Goal: Check status: Check status

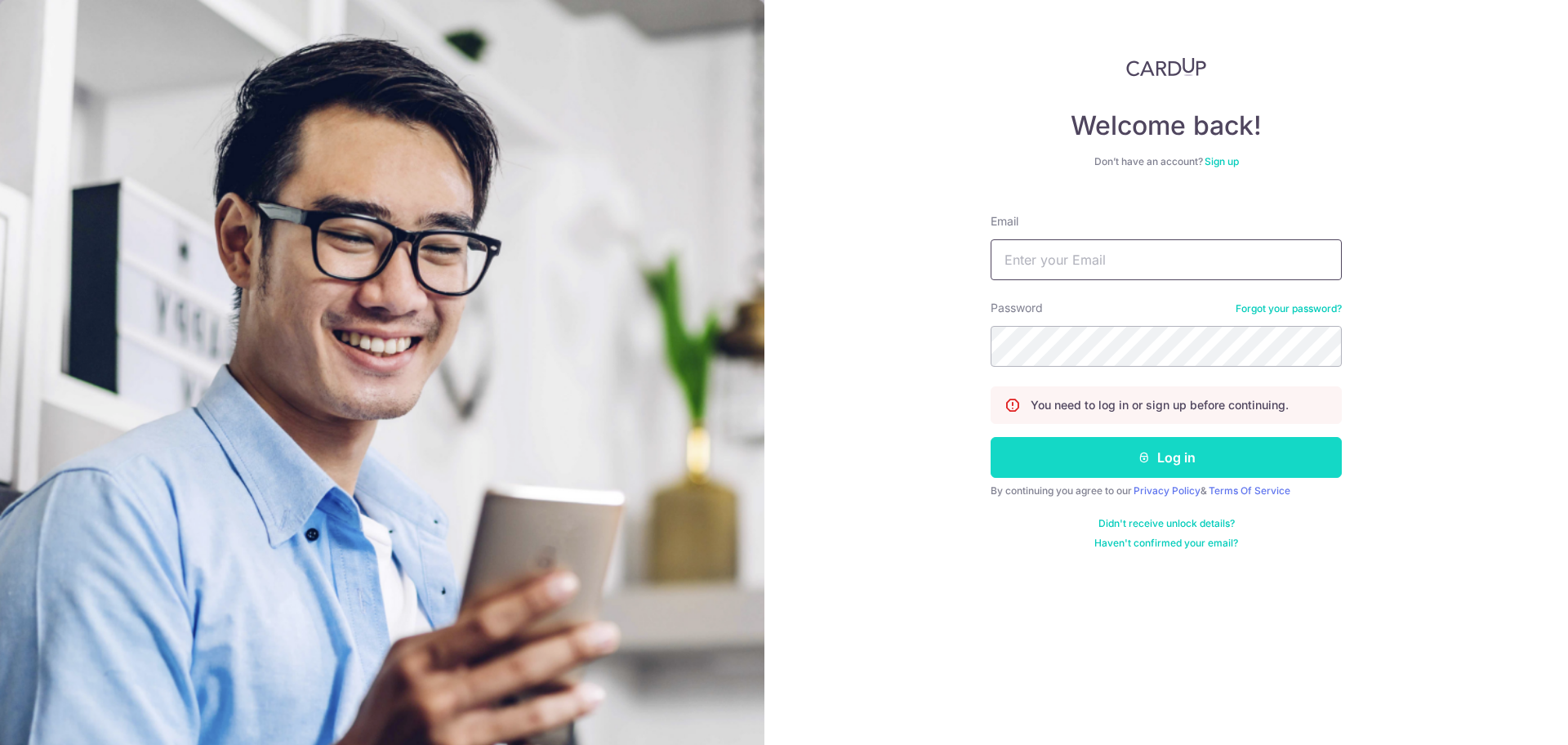
type input "[EMAIL_ADDRESS][DOMAIN_NAME]"
click at [1115, 475] on button "Log in" at bounding box center [1166, 457] width 351 height 41
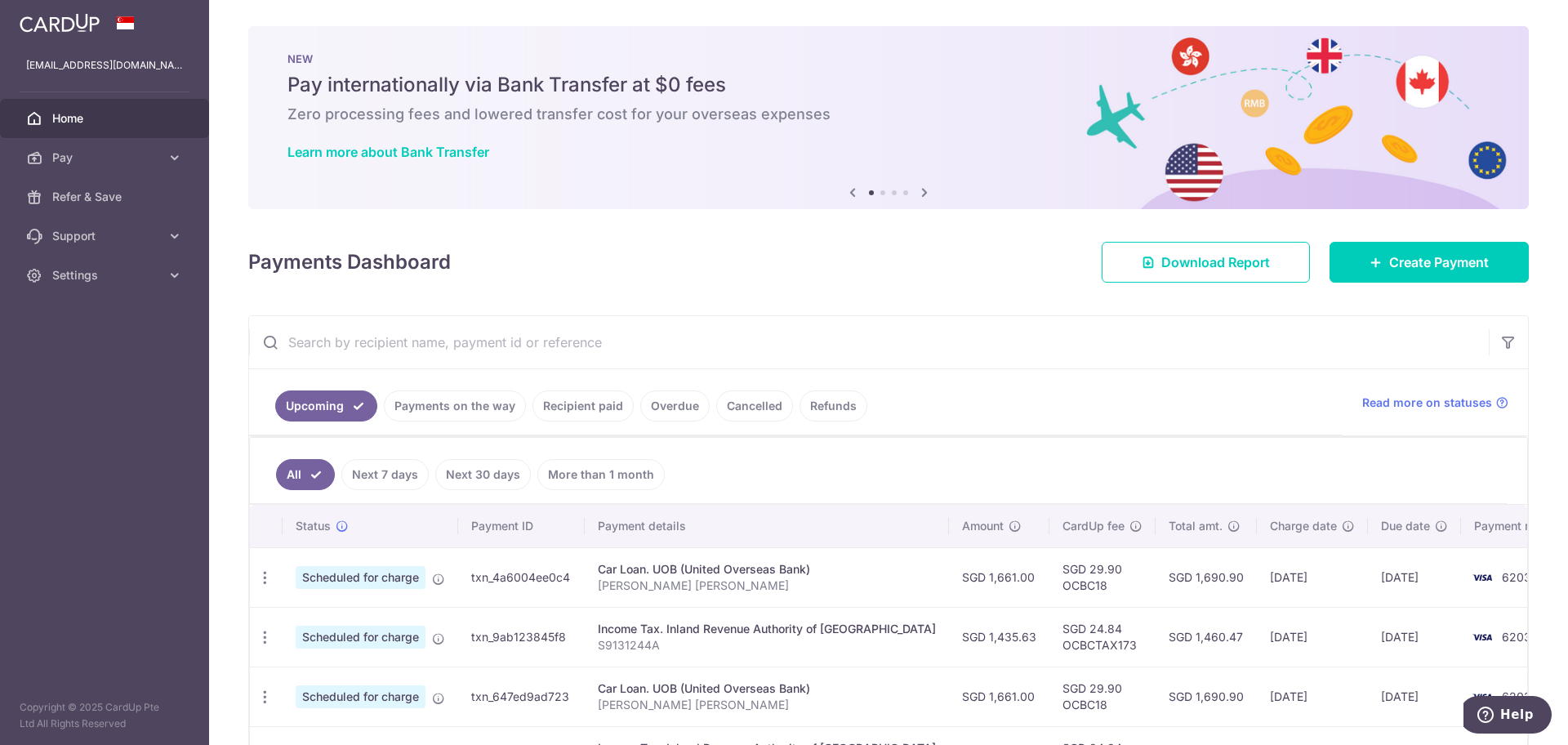
click at [467, 406] on link "Payments on the way" at bounding box center [455, 406] width 142 height 31
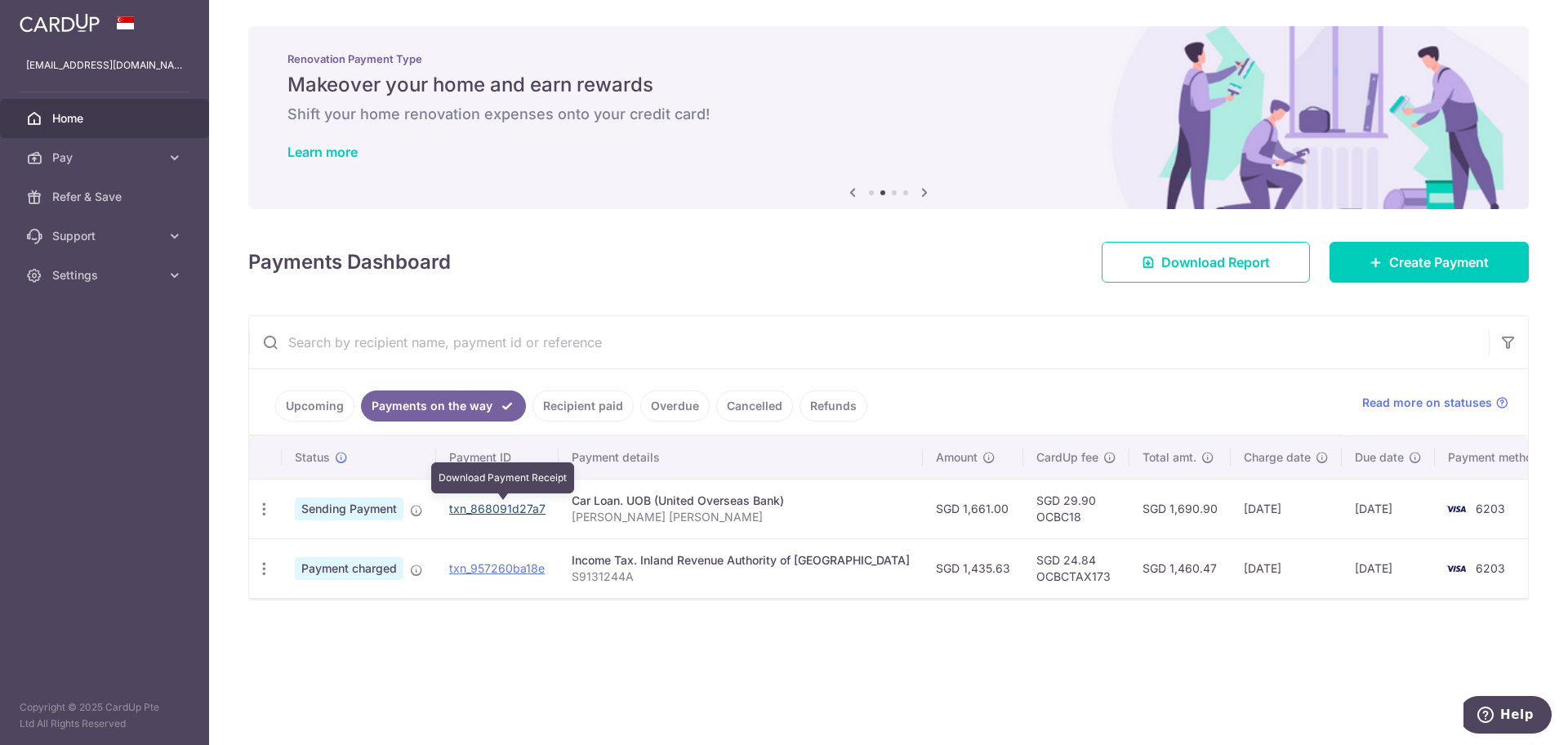
drag, startPoint x: 490, startPoint y: 505, endPoint x: 859, endPoint y: 105, distance: 544.2
click at [490, 505] on link "txn_868091d27a7" at bounding box center [498, 508] width 96 height 14
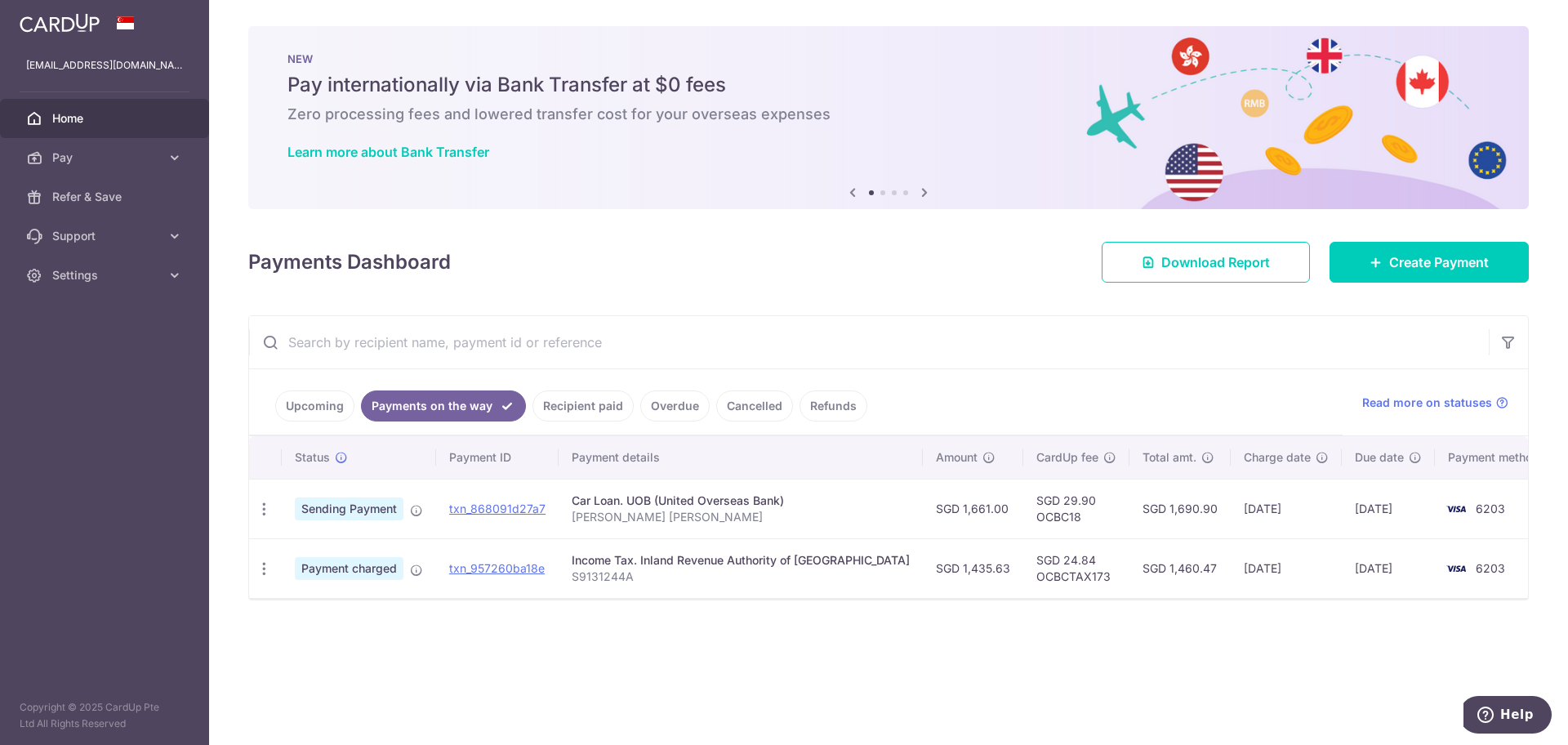
click at [310, 412] on link "Upcoming" at bounding box center [315, 406] width 79 height 31
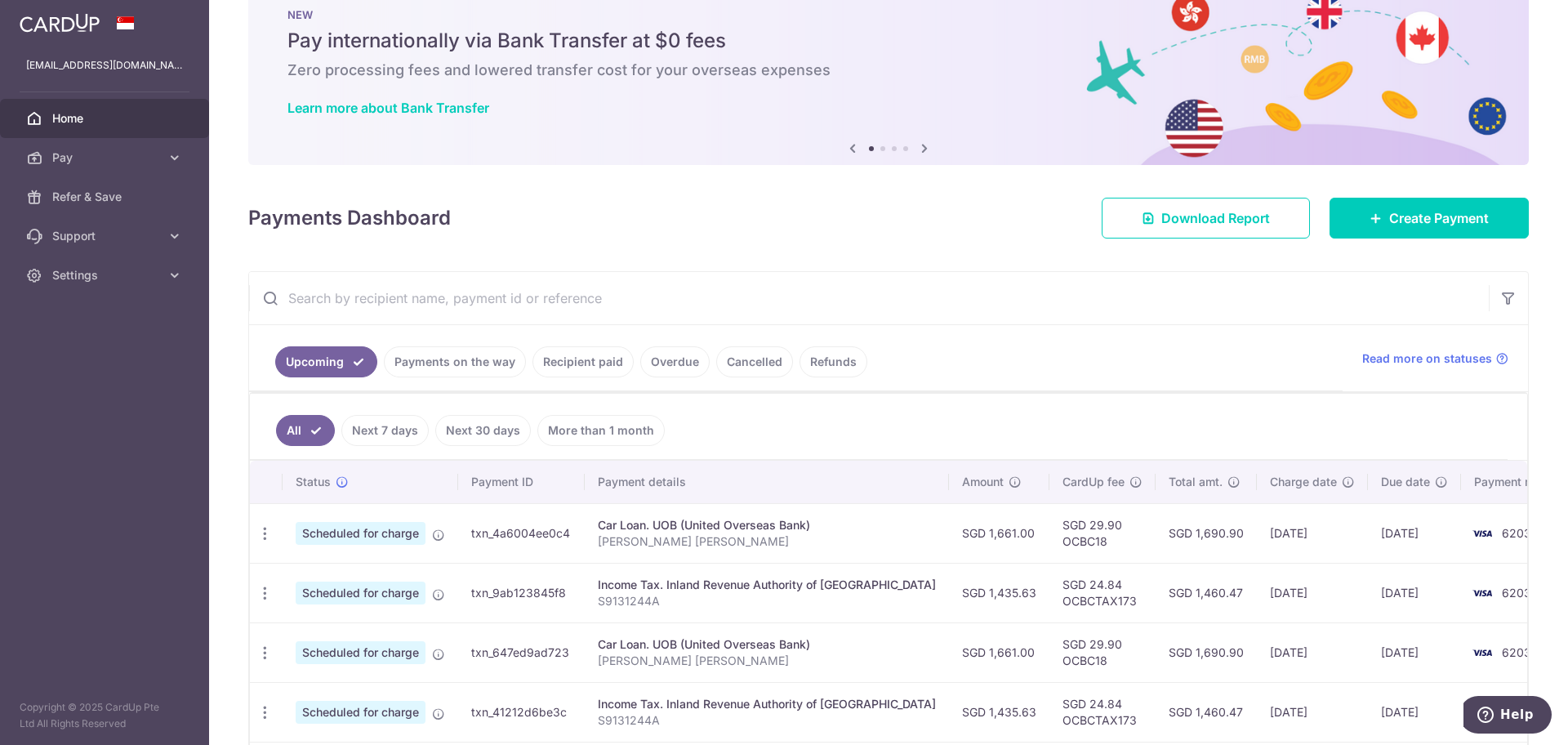
scroll to position [102, 0]
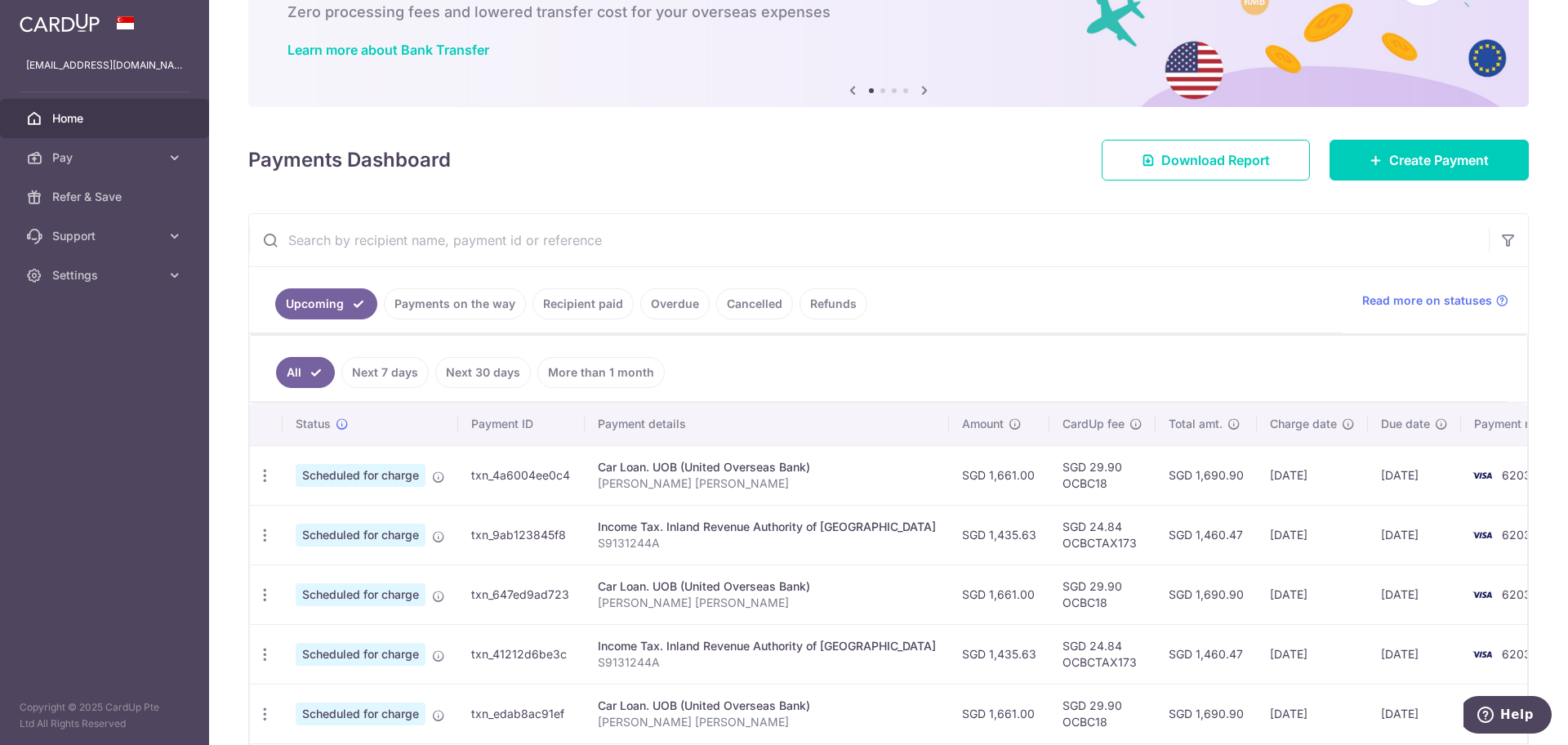
click at [448, 303] on link "Payments on the way" at bounding box center [455, 303] width 142 height 31
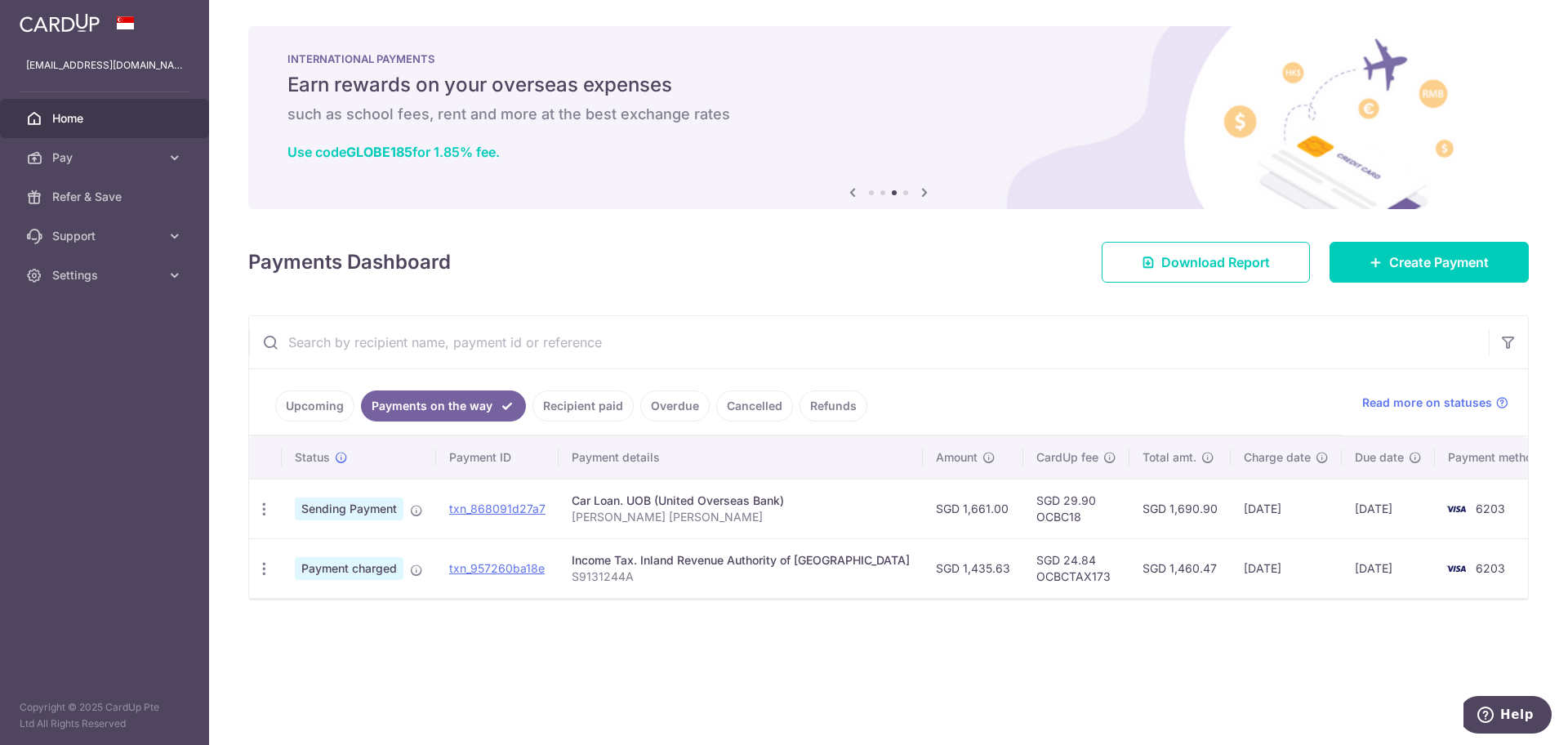
click at [931, 345] on input "text" at bounding box center [869, 342] width 1240 height 52
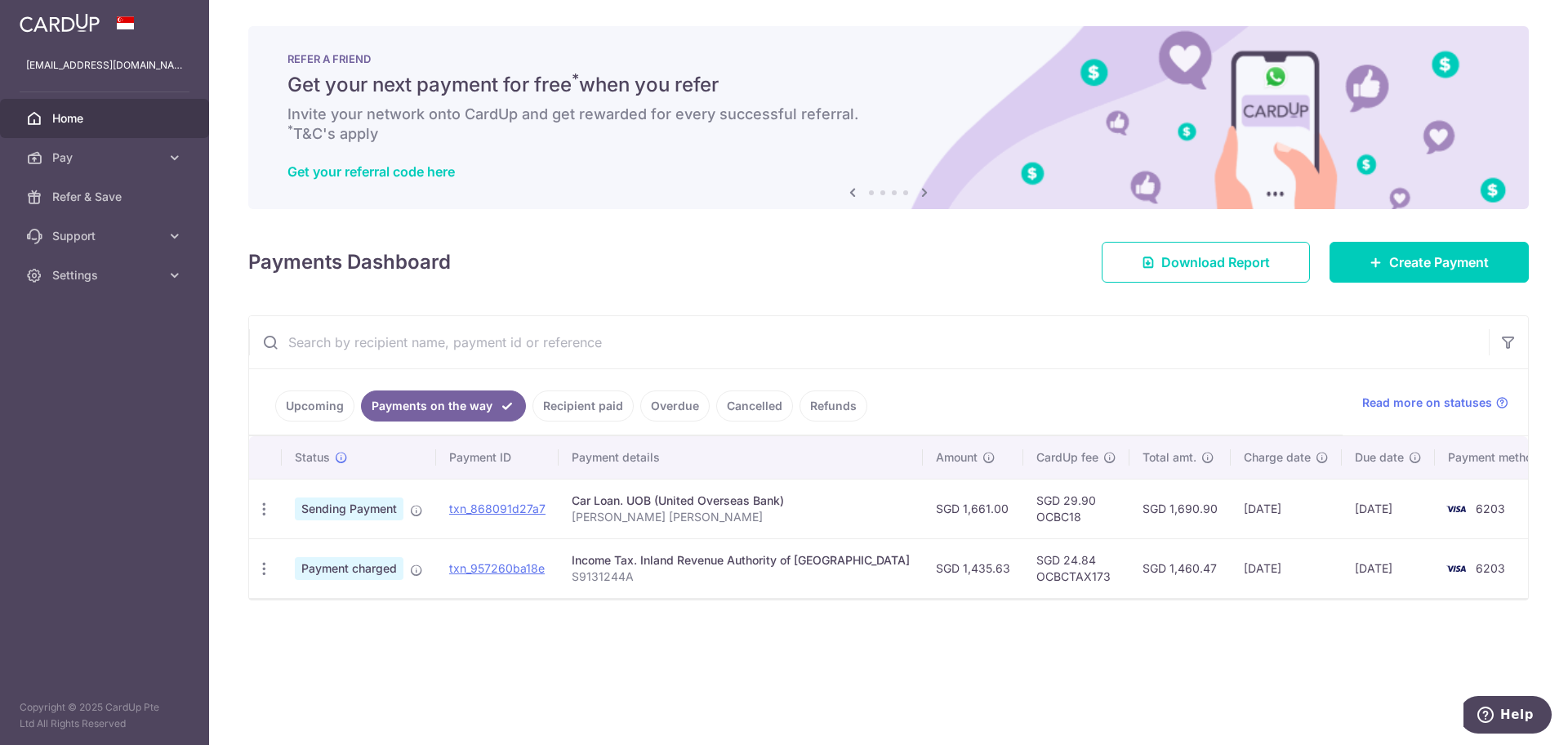
click at [591, 401] on link "Recipient paid" at bounding box center [583, 406] width 101 height 31
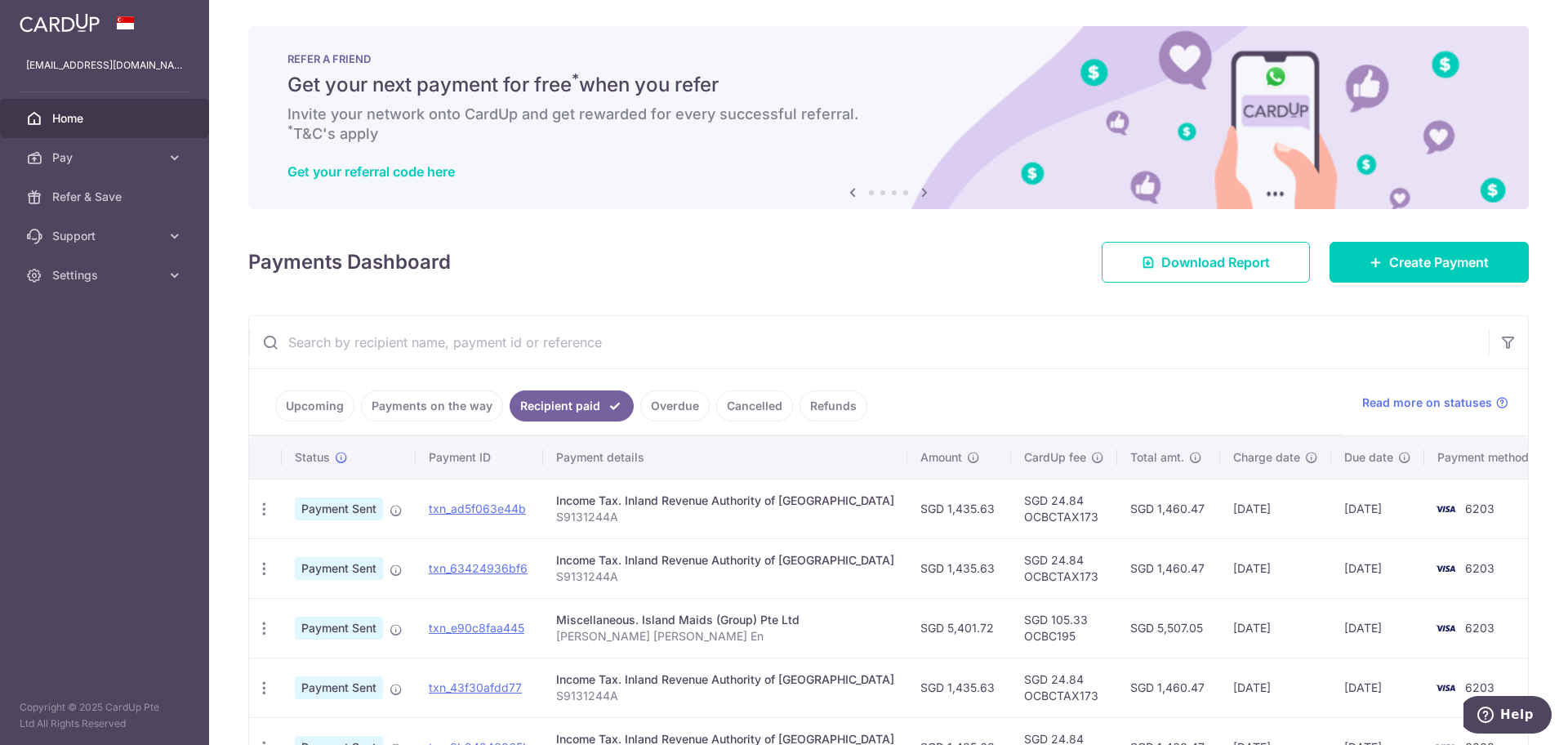
click at [684, 405] on link "Overdue" at bounding box center [675, 406] width 69 height 31
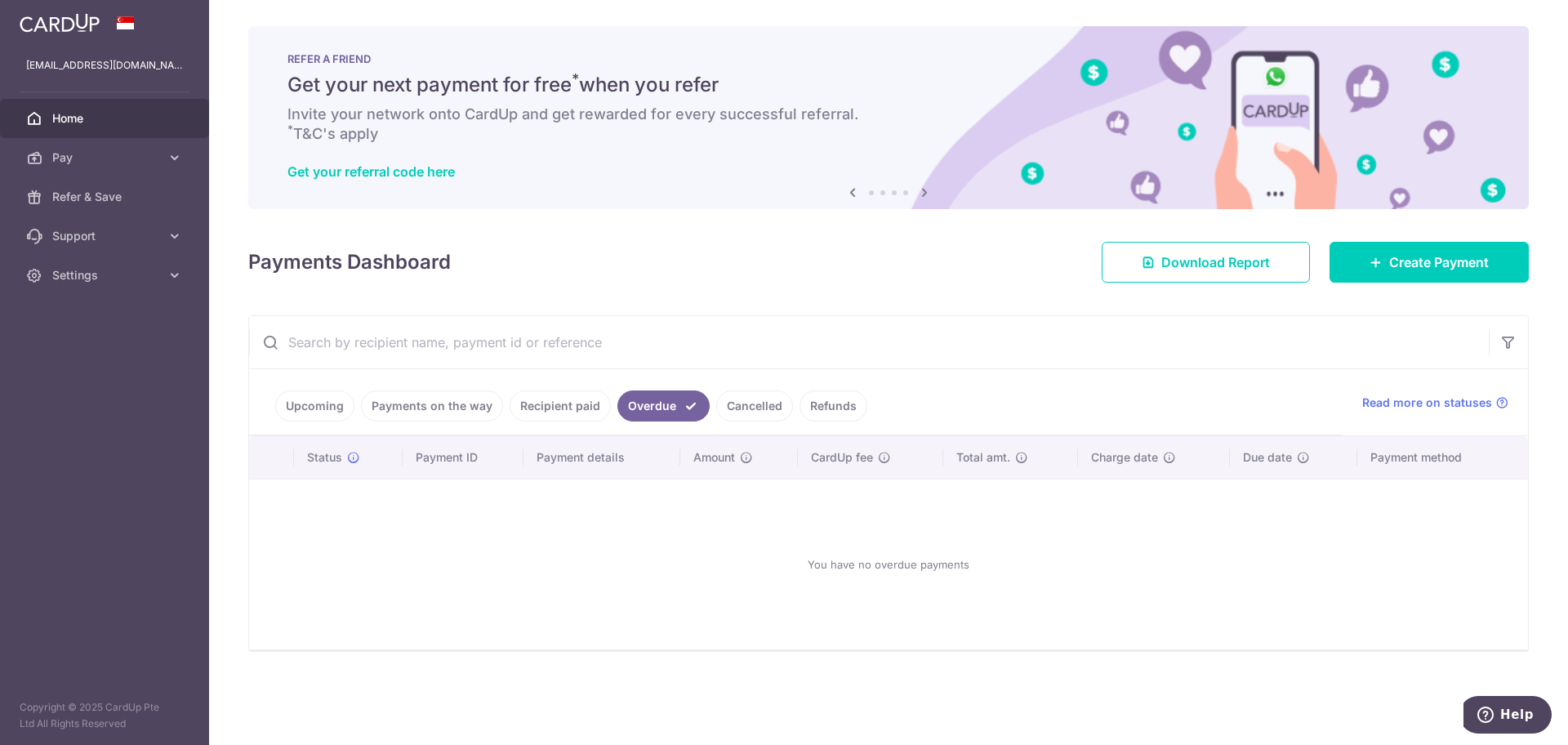
click at [734, 404] on link "Cancelled" at bounding box center [755, 406] width 77 height 31
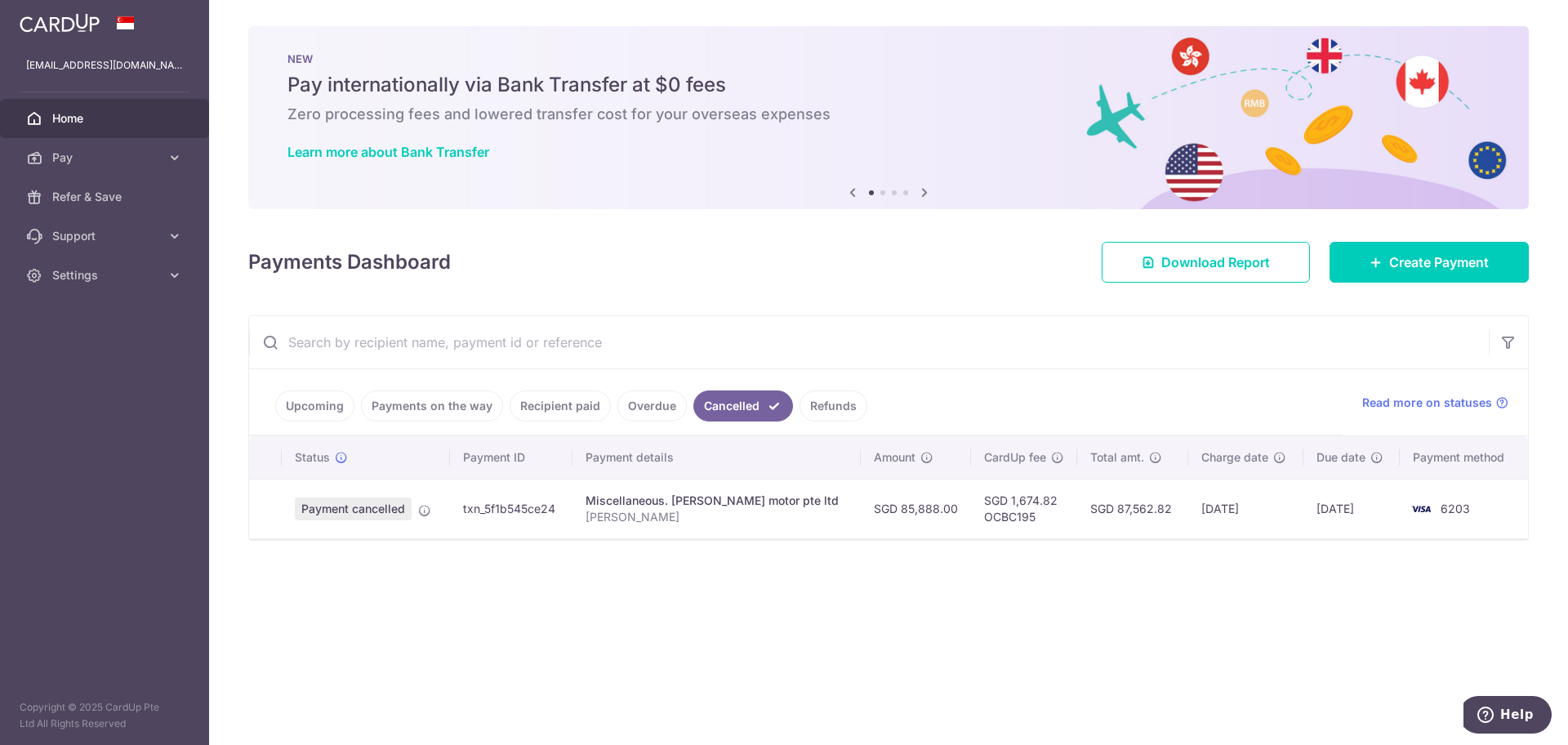
click at [808, 404] on link "Refunds" at bounding box center [833, 406] width 68 height 31
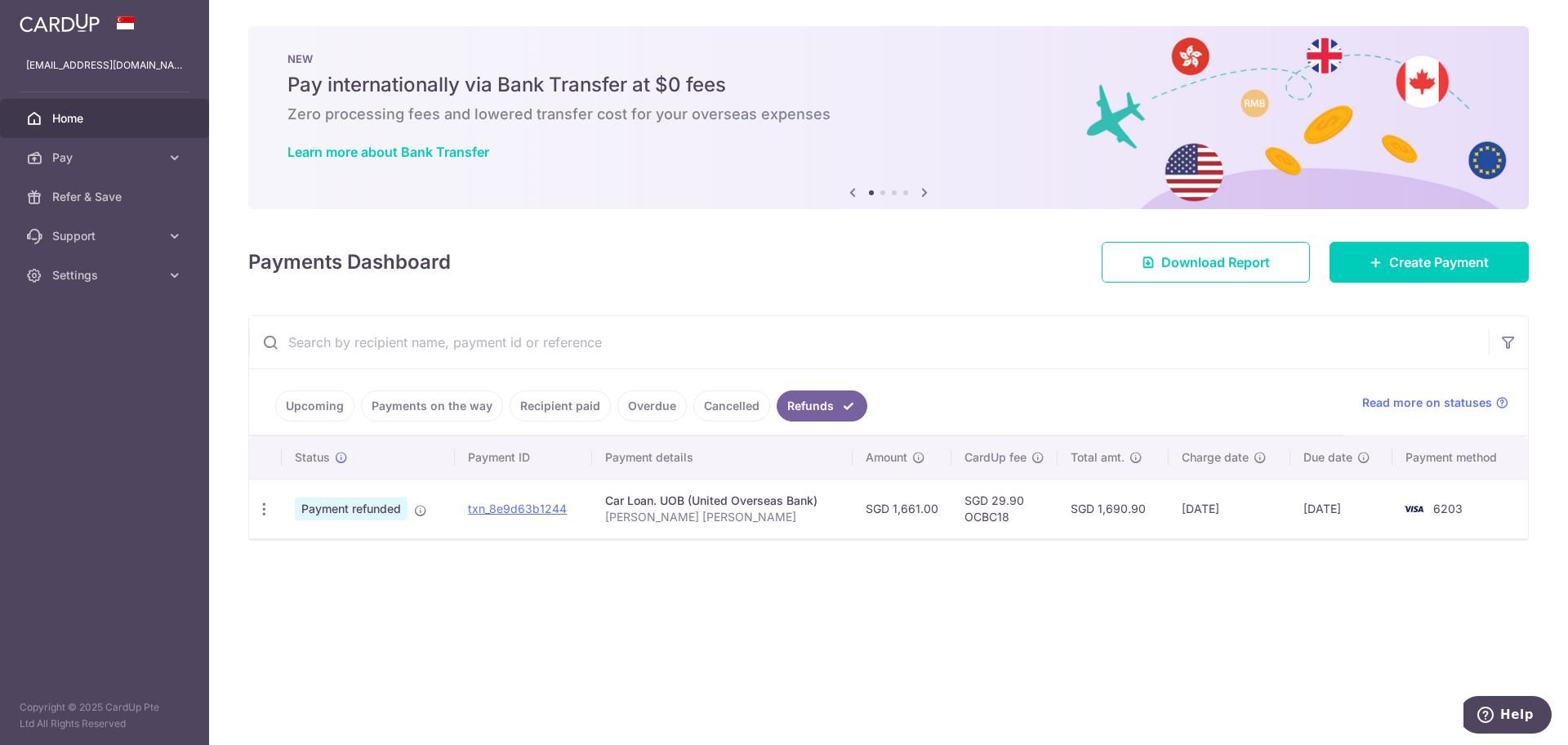
click at [438, 400] on link "Payments on the way" at bounding box center [432, 406] width 142 height 31
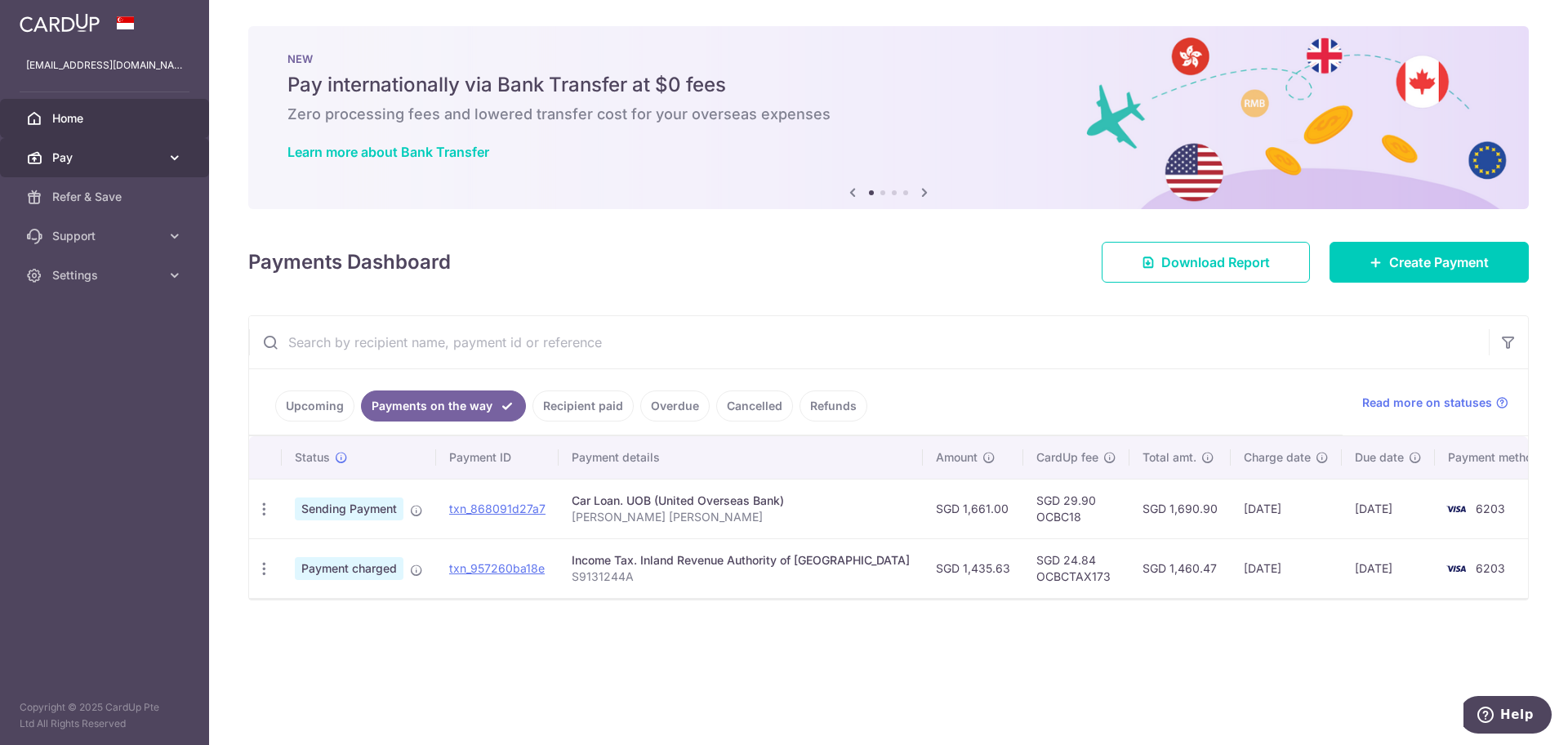
click at [154, 159] on span "Pay" at bounding box center [106, 157] width 108 height 16
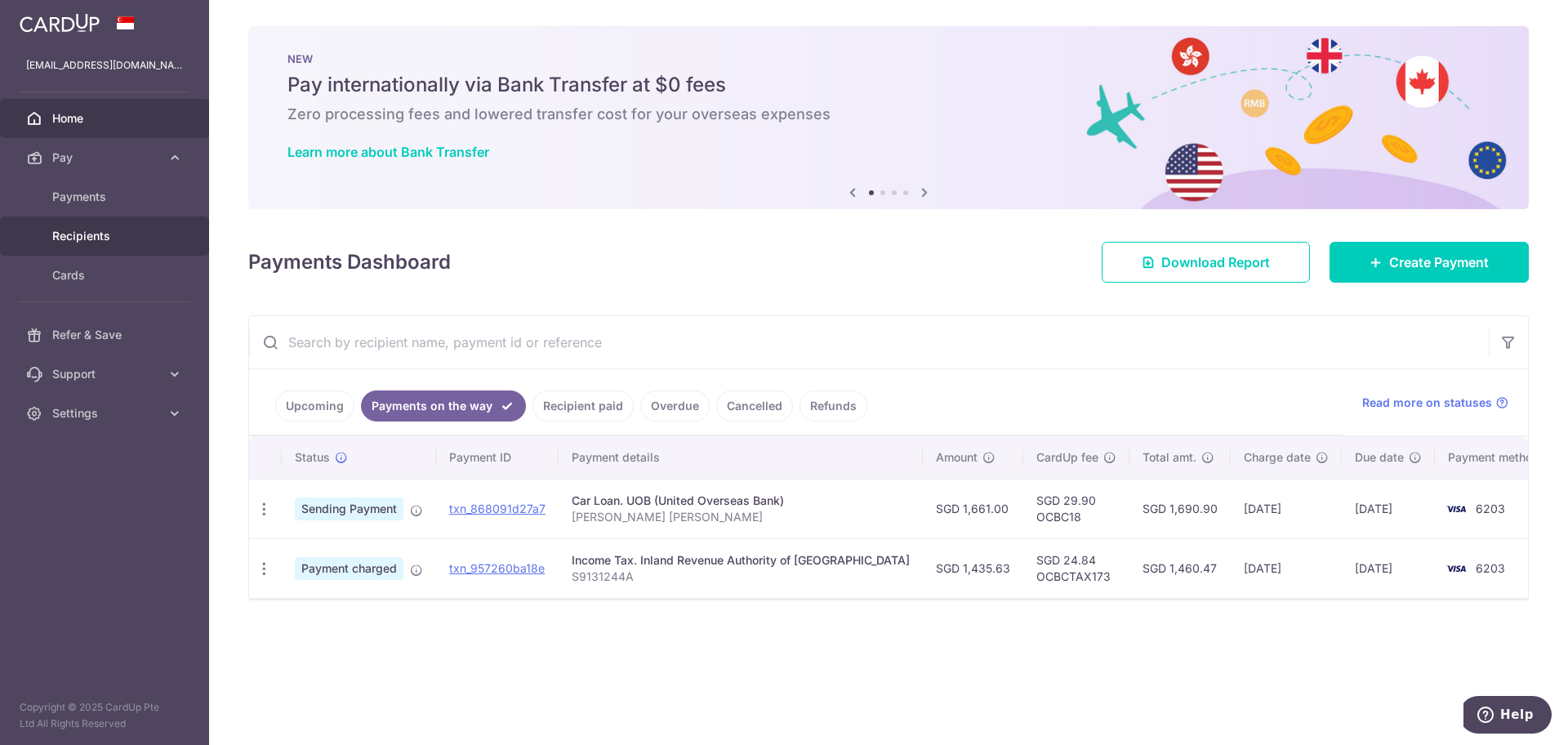
click at [97, 243] on span "Recipients" at bounding box center [106, 236] width 108 height 16
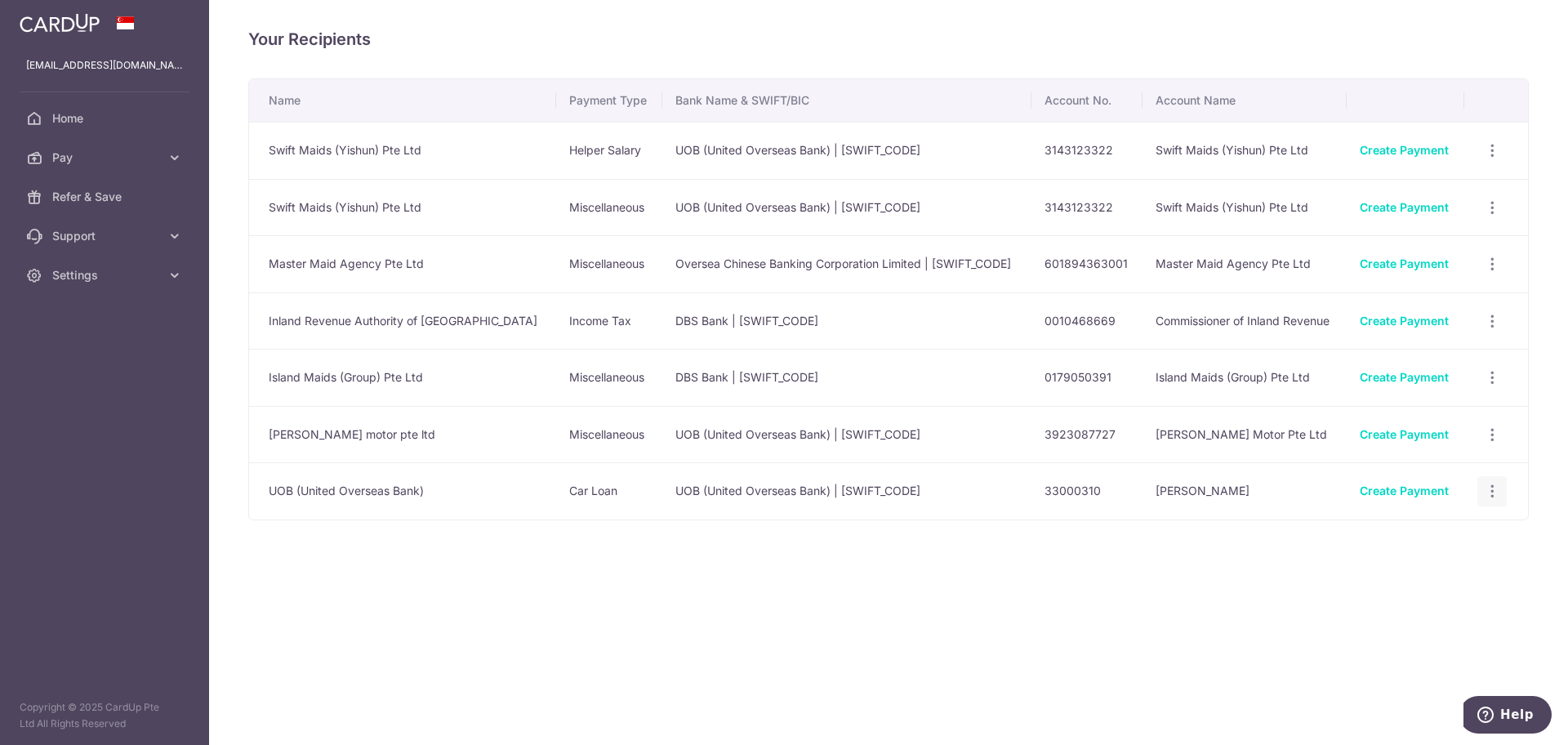
click at [1491, 489] on icon "button" at bounding box center [1493, 491] width 17 height 17
click at [1432, 544] on span "View/Edit" at bounding box center [1438, 536] width 112 height 20
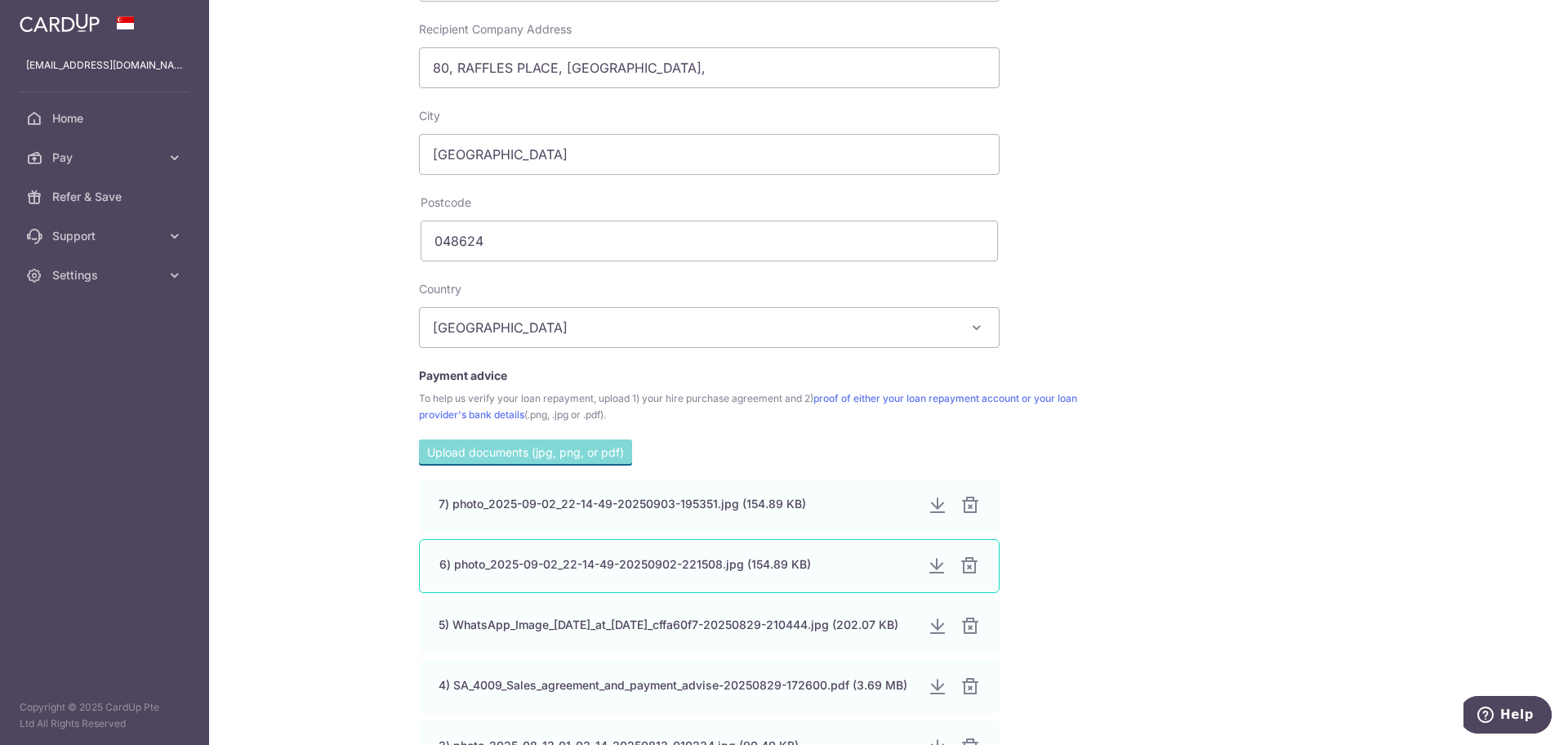
scroll to position [998, 0]
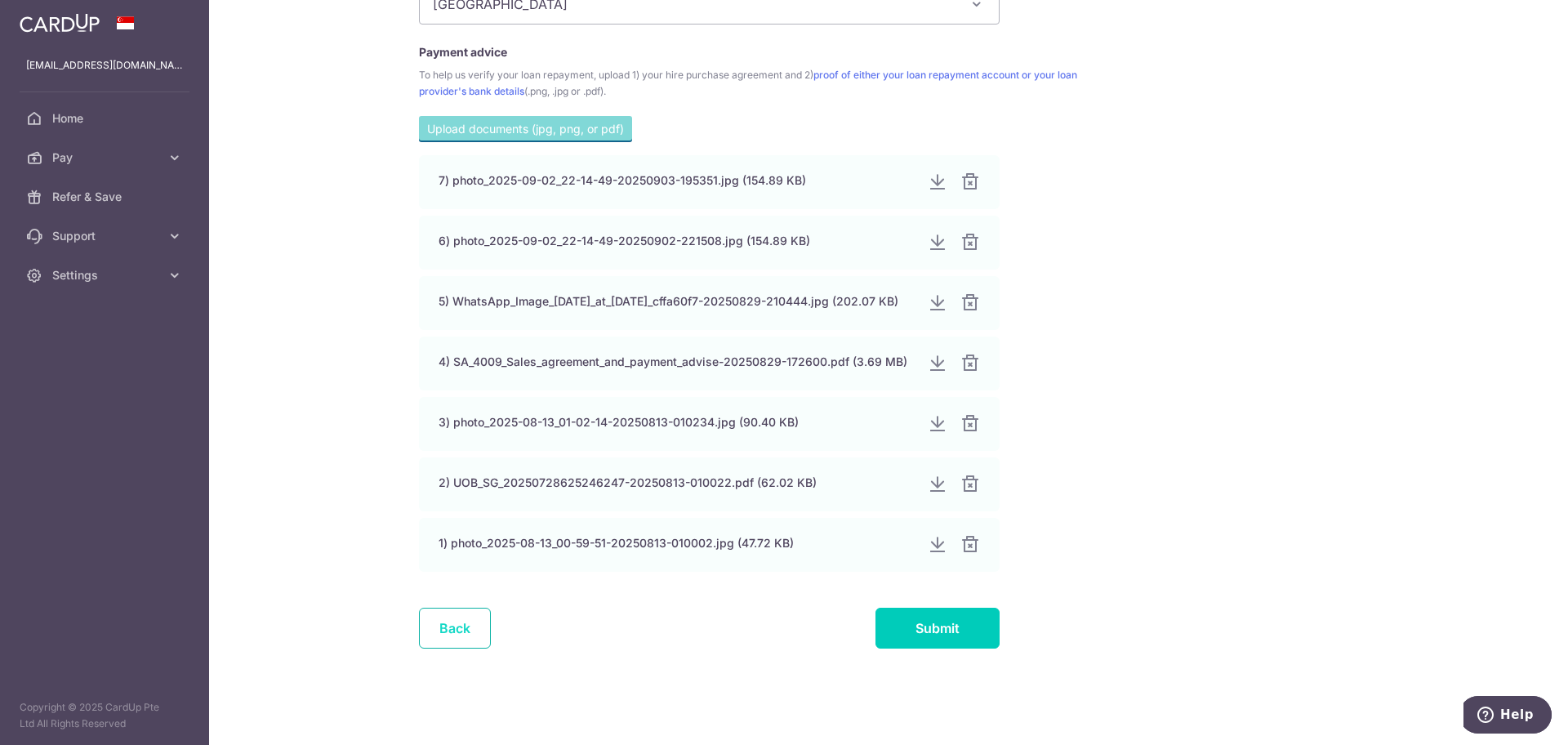
click at [464, 628] on link "Back" at bounding box center [455, 628] width 72 height 41
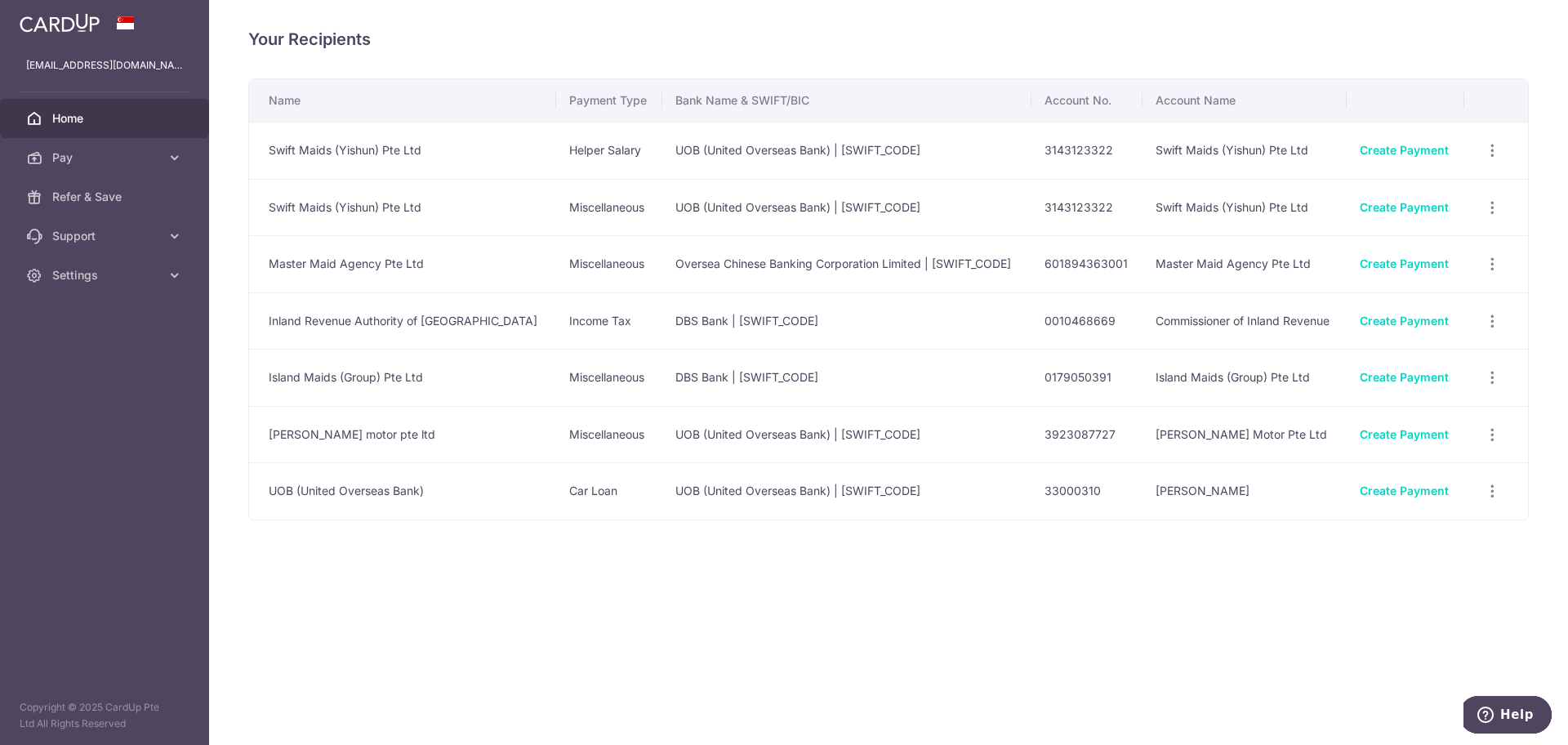
click at [89, 124] on span "Home" at bounding box center [106, 118] width 108 height 16
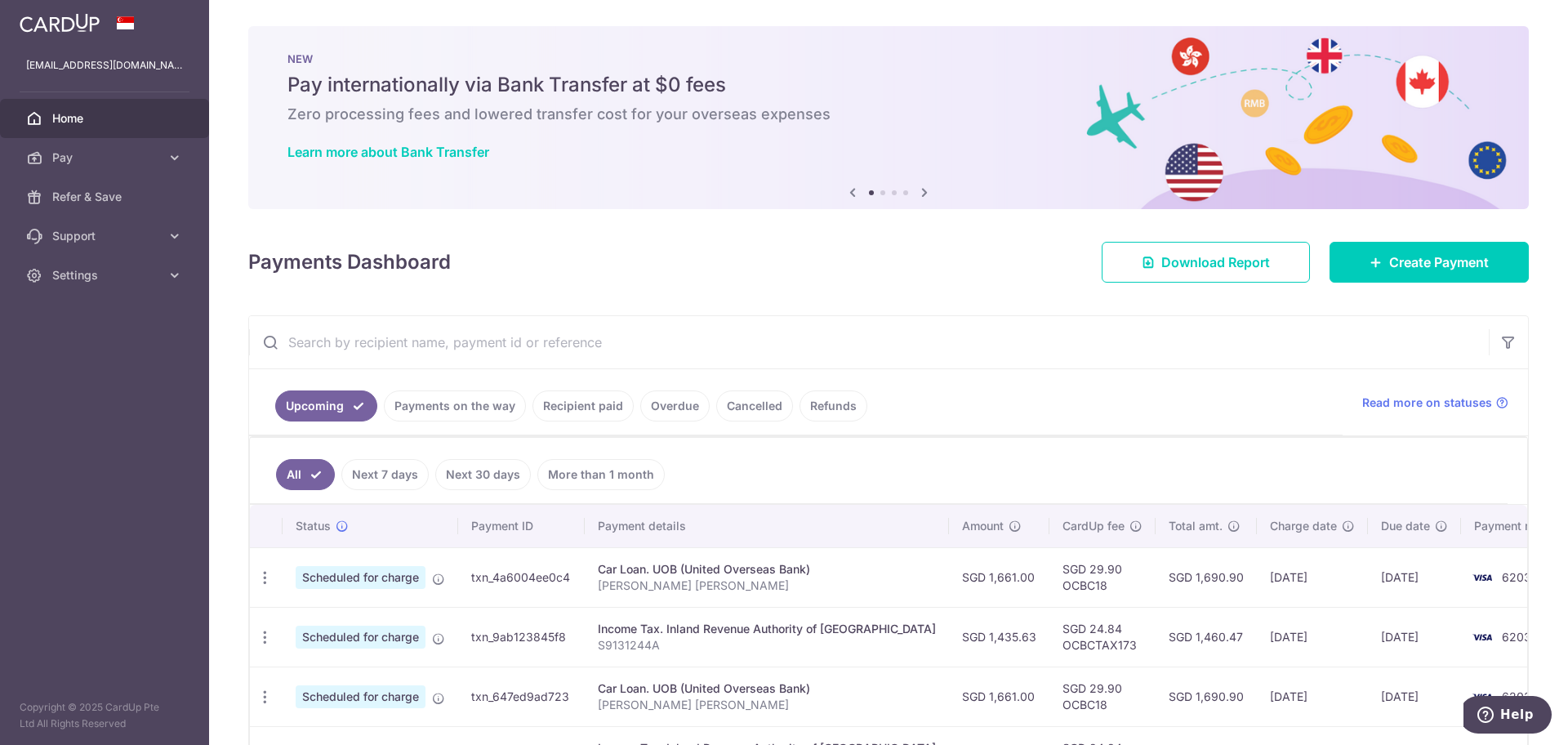
click at [467, 399] on link "Payments on the way" at bounding box center [455, 406] width 142 height 31
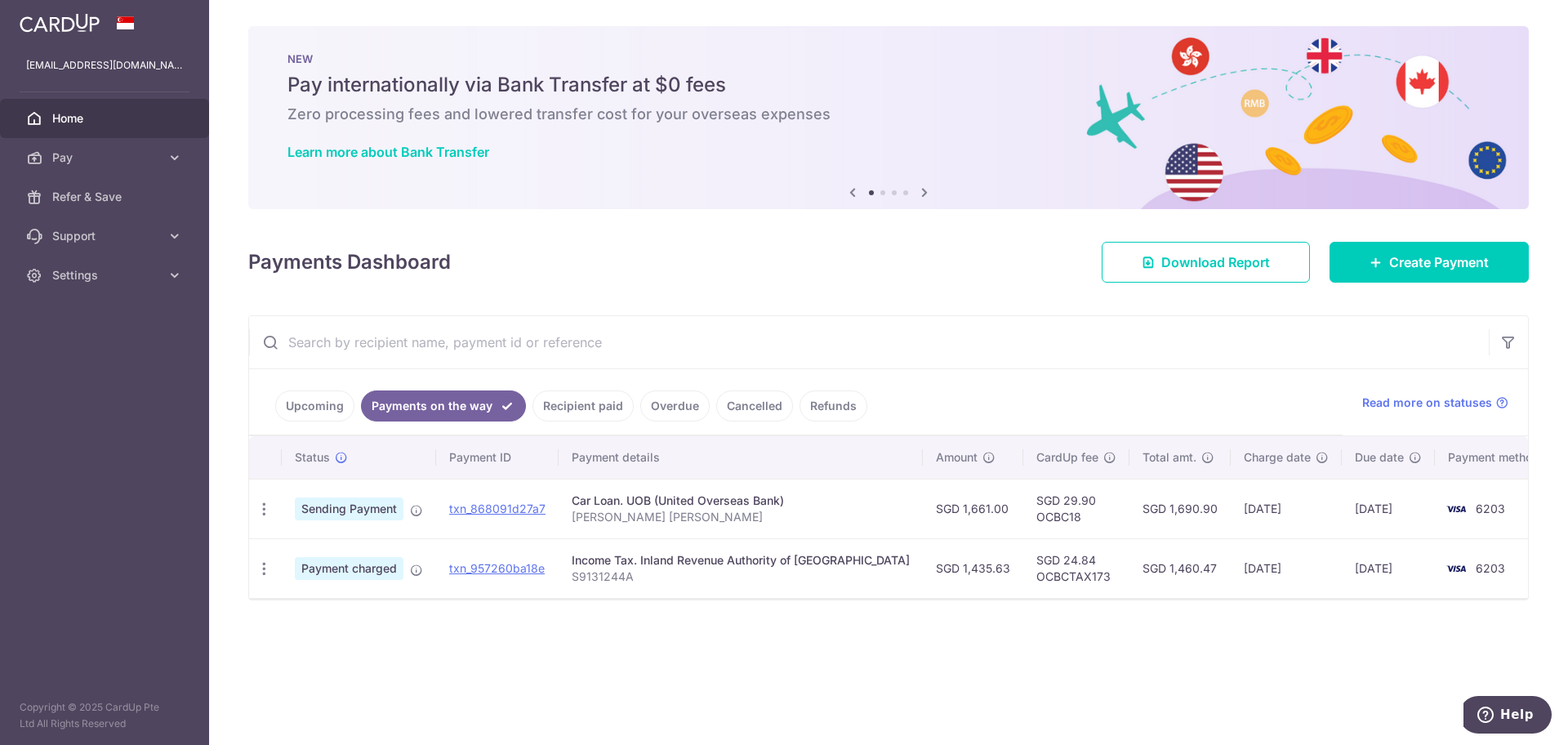
click at [570, 410] on link "Recipient paid" at bounding box center [583, 406] width 101 height 31
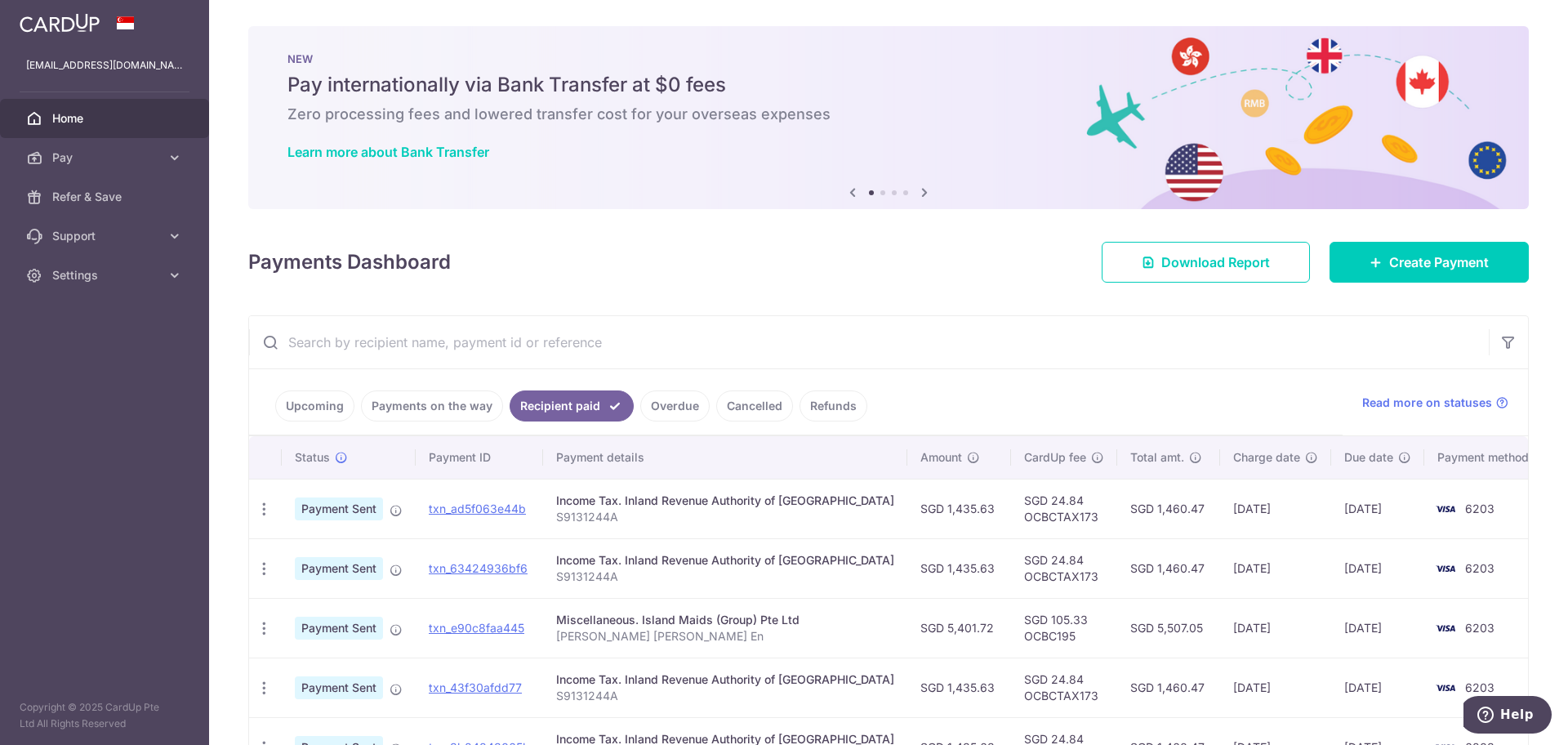
click at [451, 406] on link "Payments on the way" at bounding box center [432, 406] width 142 height 31
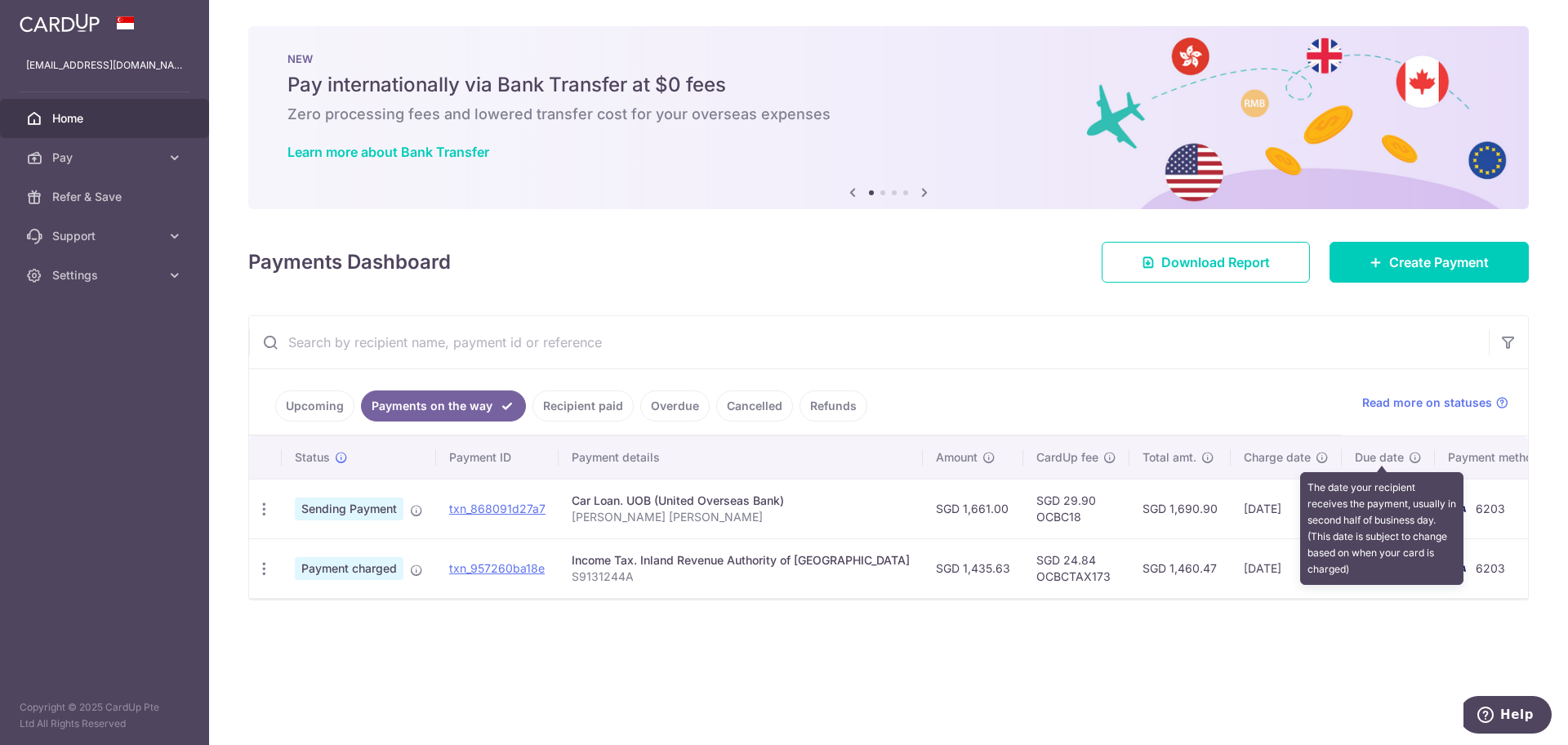
click at [1409, 456] on icon at bounding box center [1415, 457] width 13 height 13
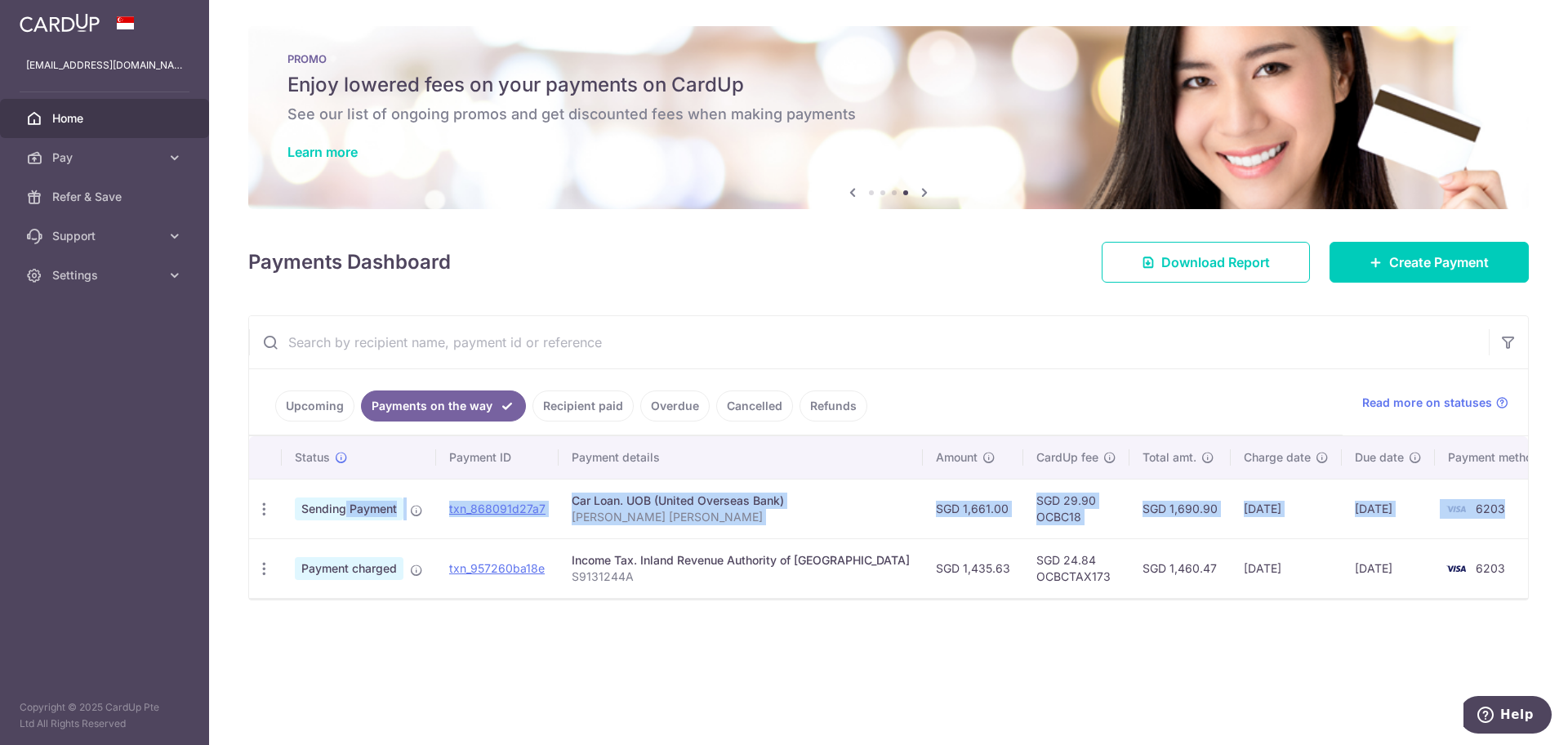
drag, startPoint x: 1493, startPoint y: 504, endPoint x: 299, endPoint y: 510, distance: 1194.0
click at [299, 510] on tr "PDF Receipt Sending Payment txn_868091d27a7 Car Loan. UOB (United Overseas Bank…" at bounding box center [904, 508] width 1311 height 60
click at [1250, 509] on td "30/09/2025" at bounding box center [1287, 508] width 112 height 60
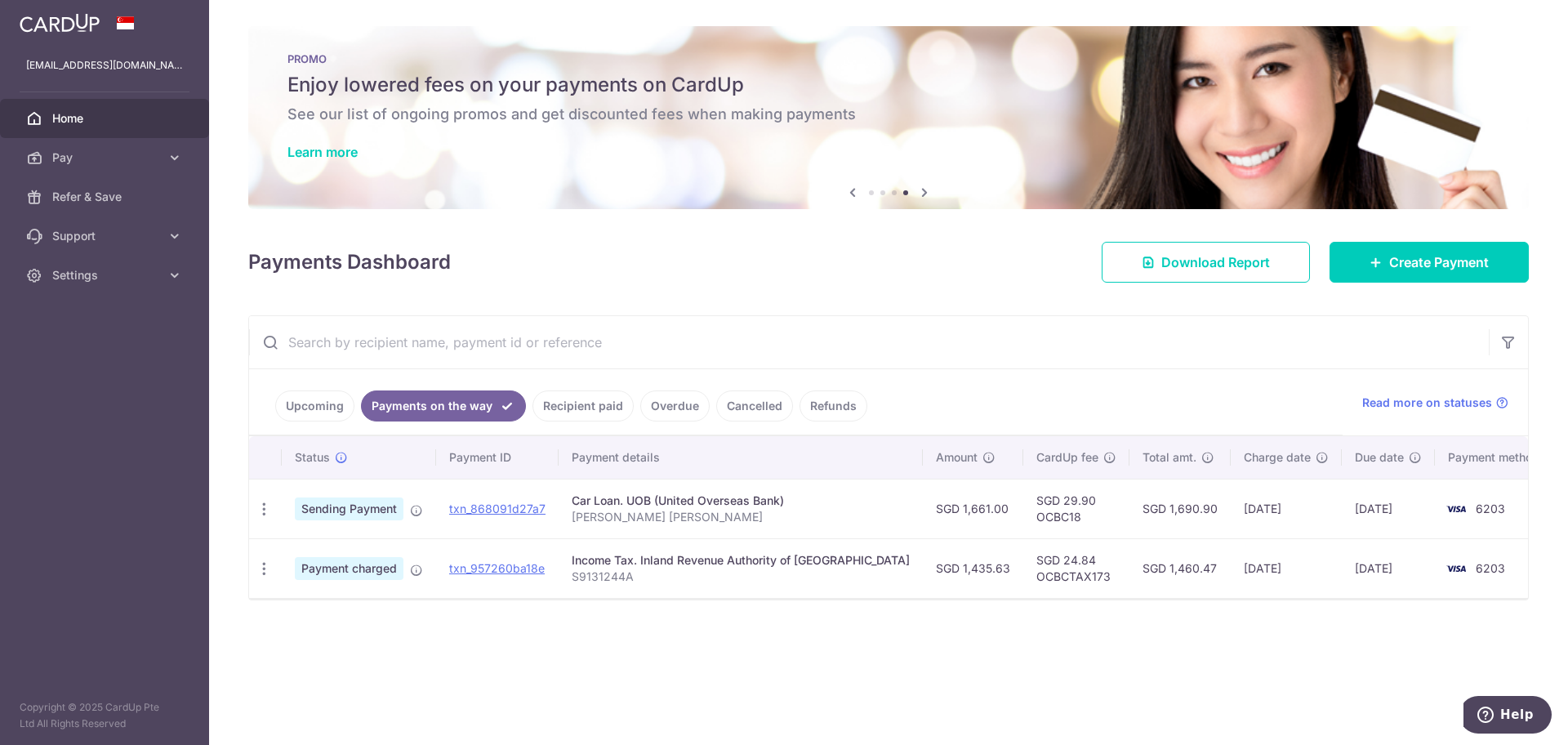
drag, startPoint x: 1323, startPoint y: 505, endPoint x: 1388, endPoint y: 513, distance: 65.5
click at [1388, 513] on td "03/10/2025" at bounding box center [1389, 508] width 93 height 60
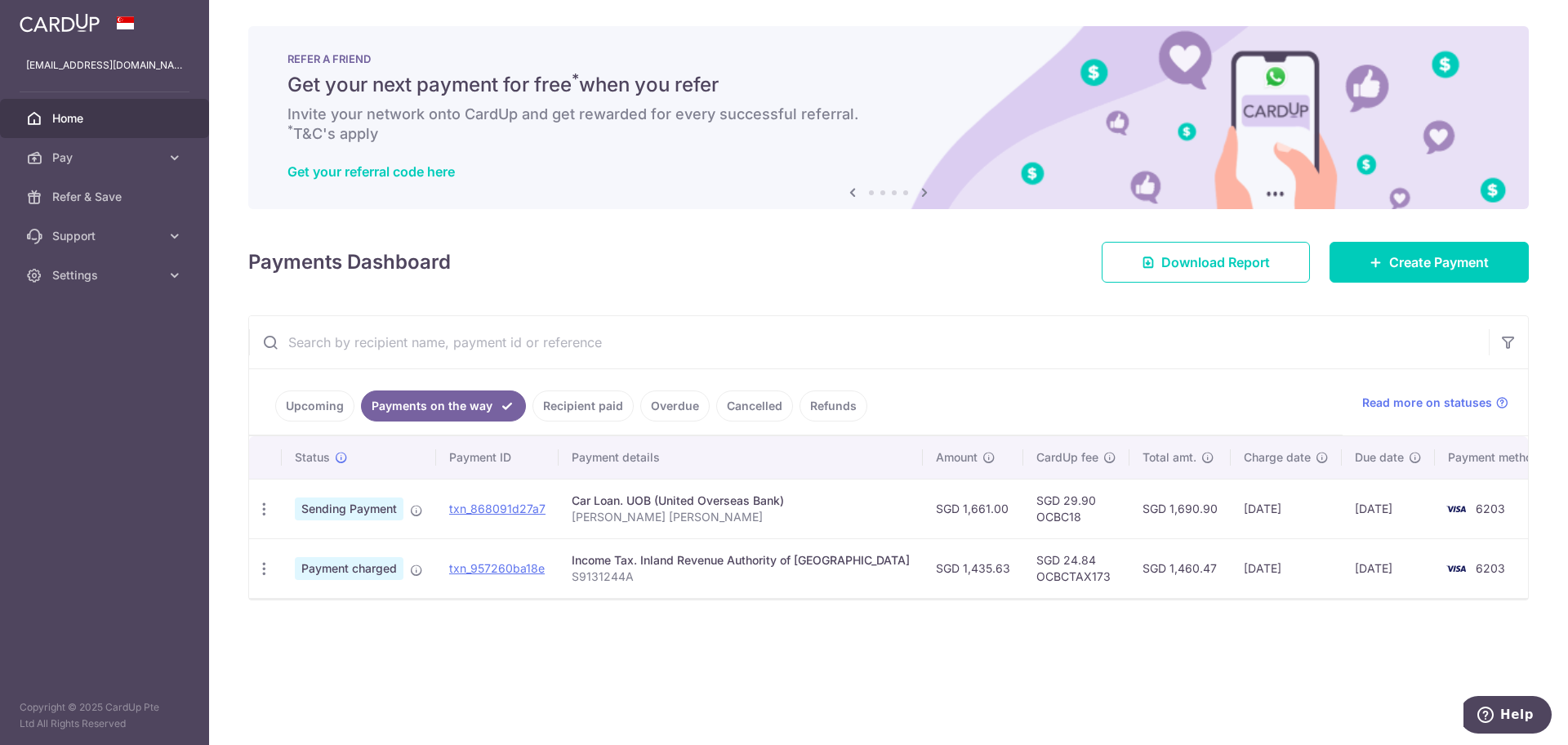
click at [1226, 382] on ul "Upcoming Payments on the way Recipient paid Overdue Cancelled Refunds" at bounding box center [795, 401] width 1094 height 66
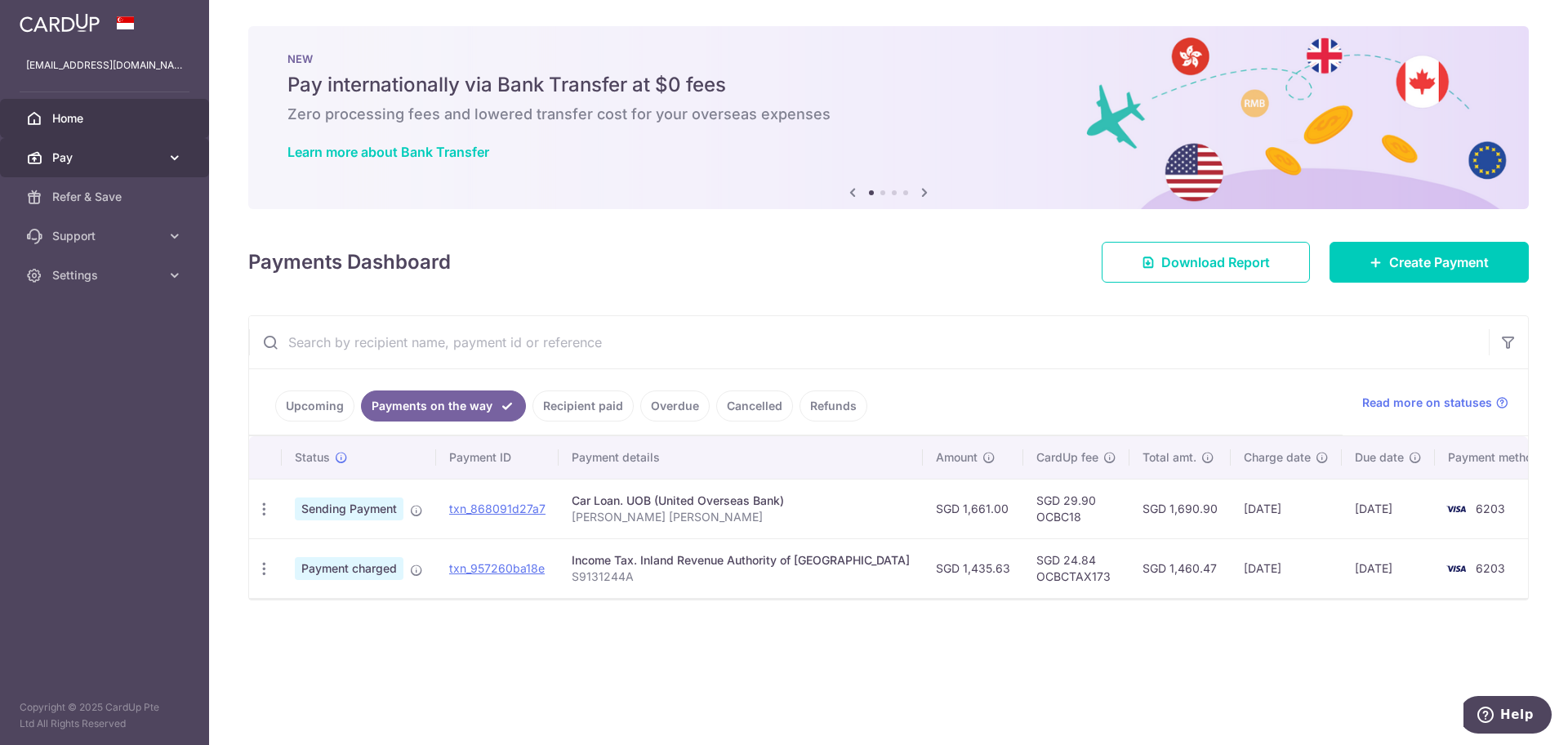
click at [170, 161] on icon at bounding box center [174, 157] width 16 height 16
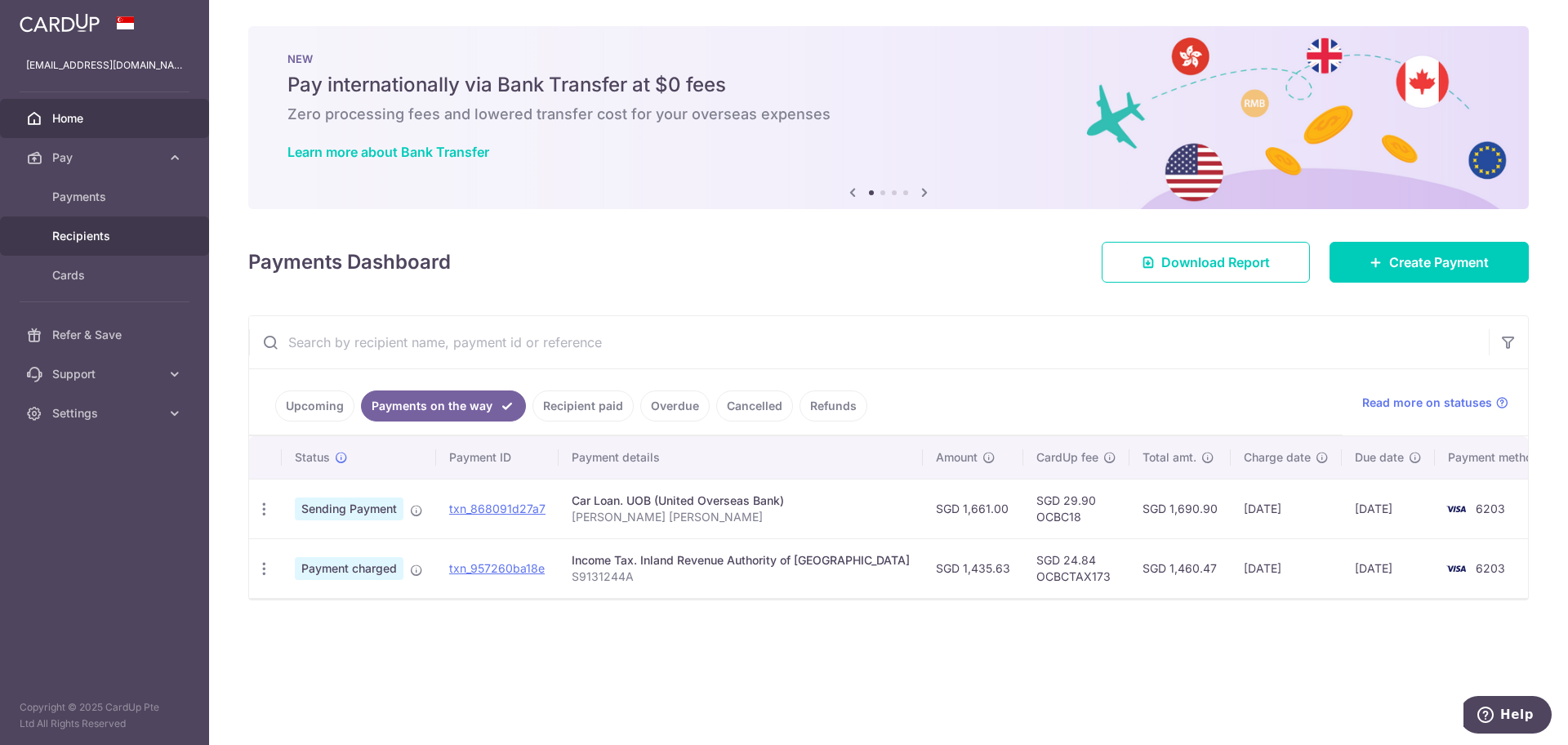
click at [98, 231] on span "Recipients" at bounding box center [106, 236] width 108 height 16
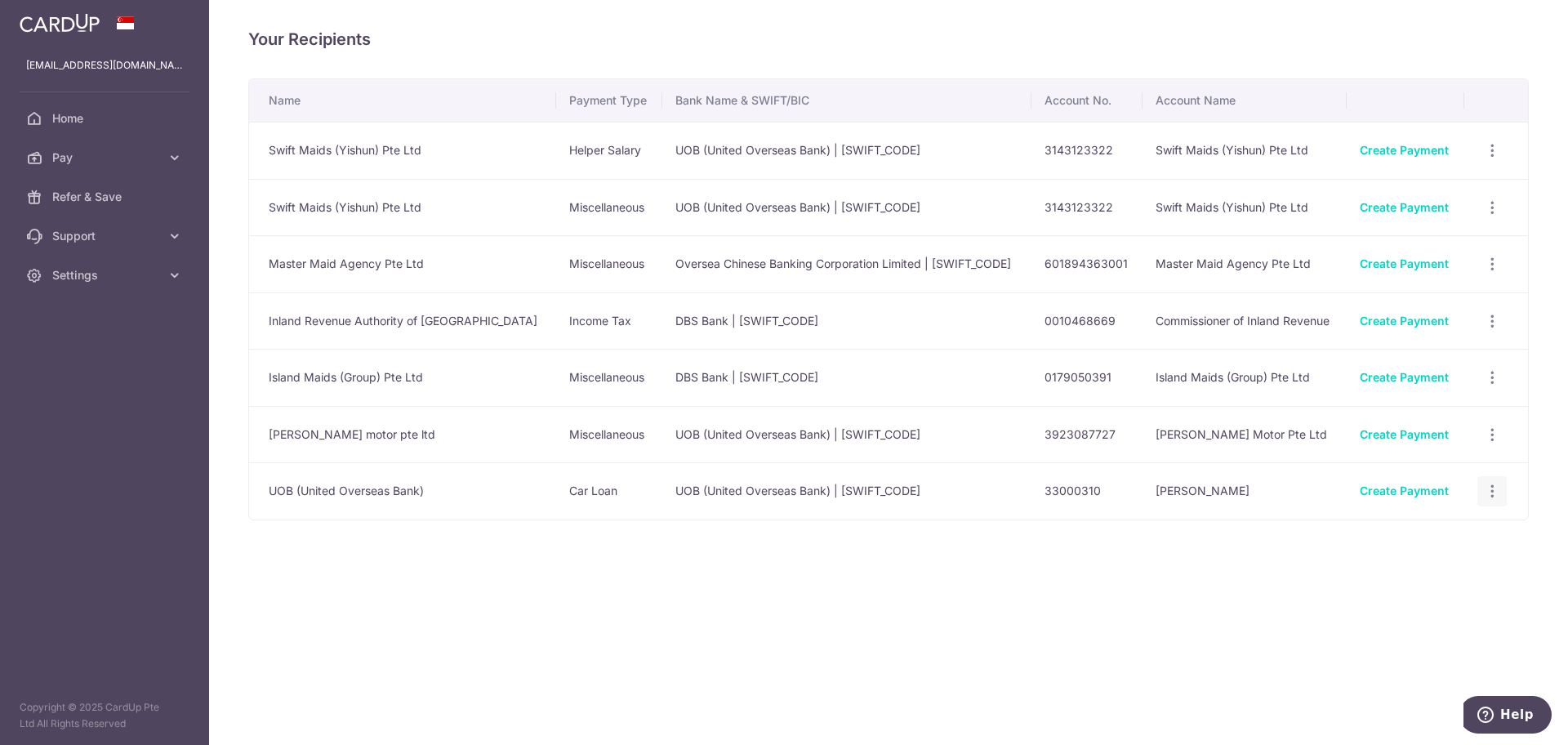
click at [1491, 493] on icon "button" at bounding box center [1493, 491] width 17 height 17
click at [1407, 539] on span "View/Edit" at bounding box center [1438, 536] width 112 height 20
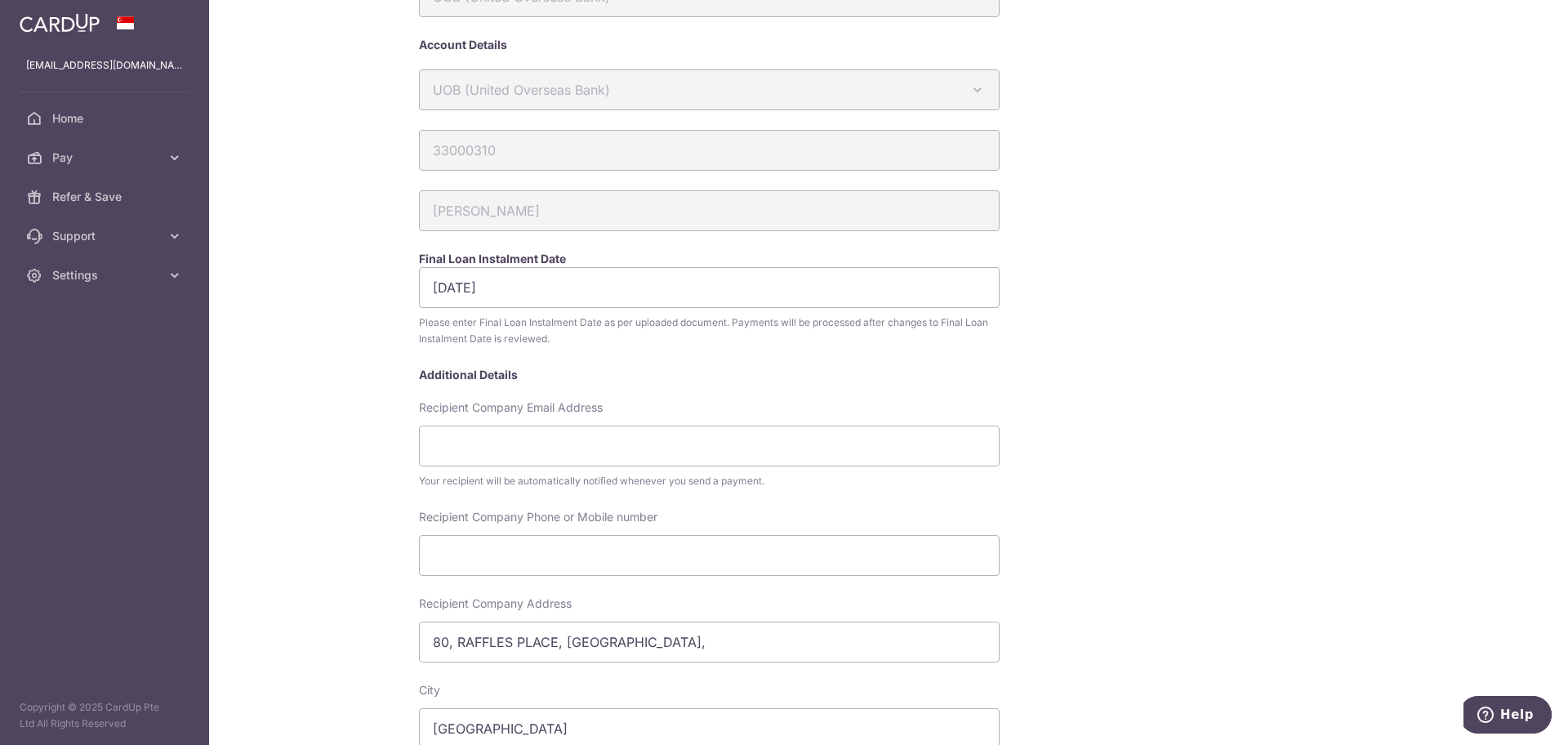
scroll to position [79, 0]
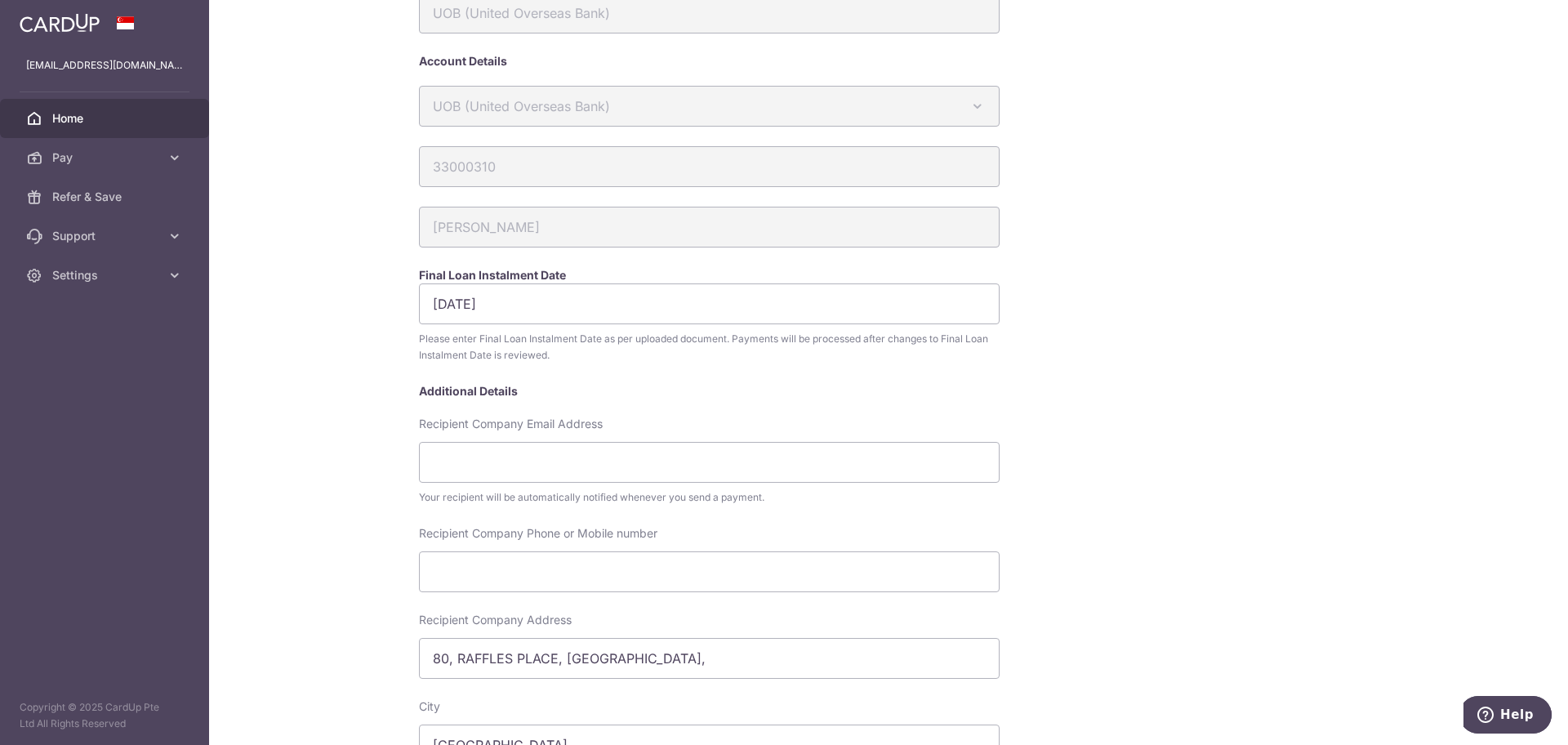
click at [73, 114] on span "Home" at bounding box center [106, 118] width 108 height 16
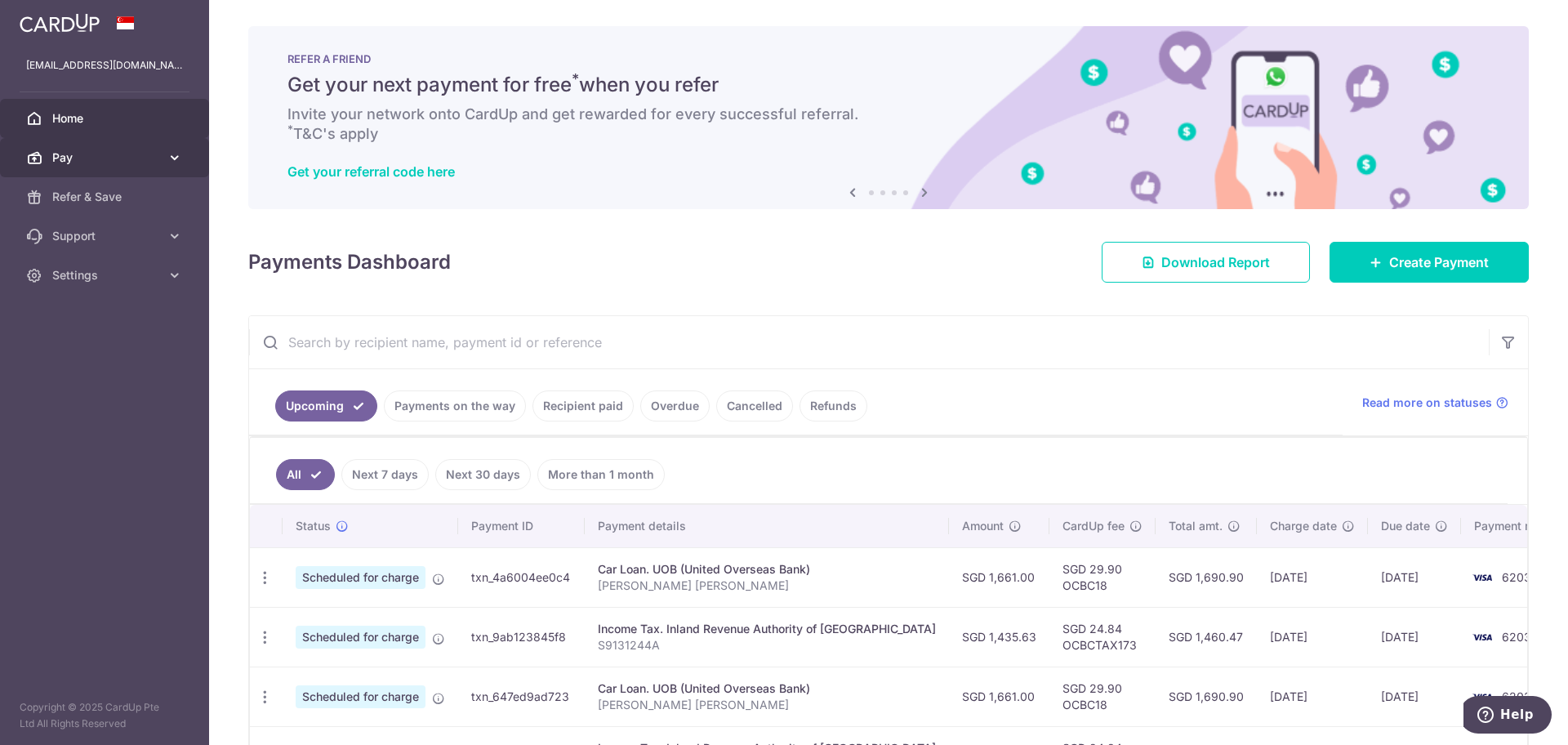
click at [120, 161] on span "Pay" at bounding box center [106, 157] width 108 height 16
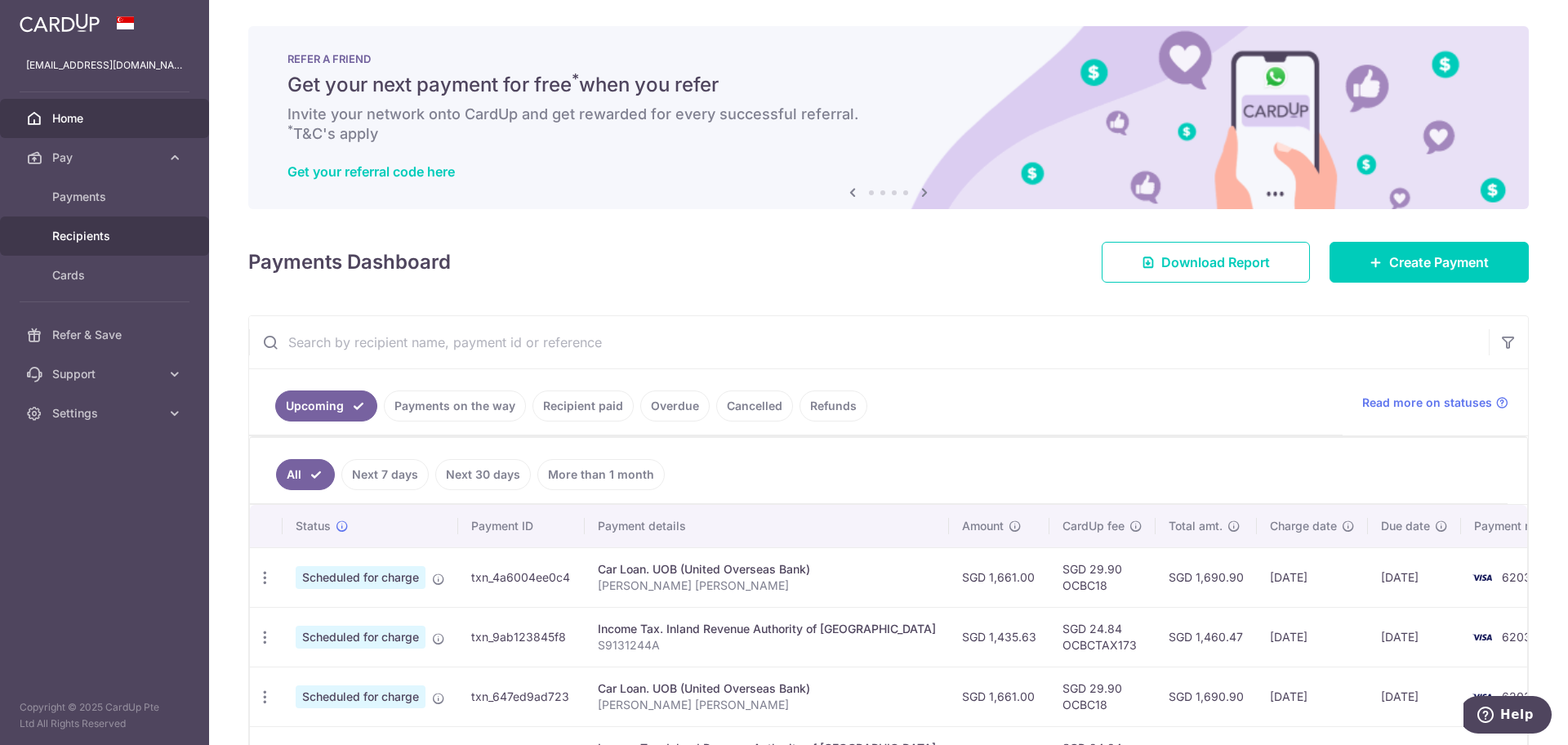
click at [103, 230] on span "Recipients" at bounding box center [106, 236] width 108 height 16
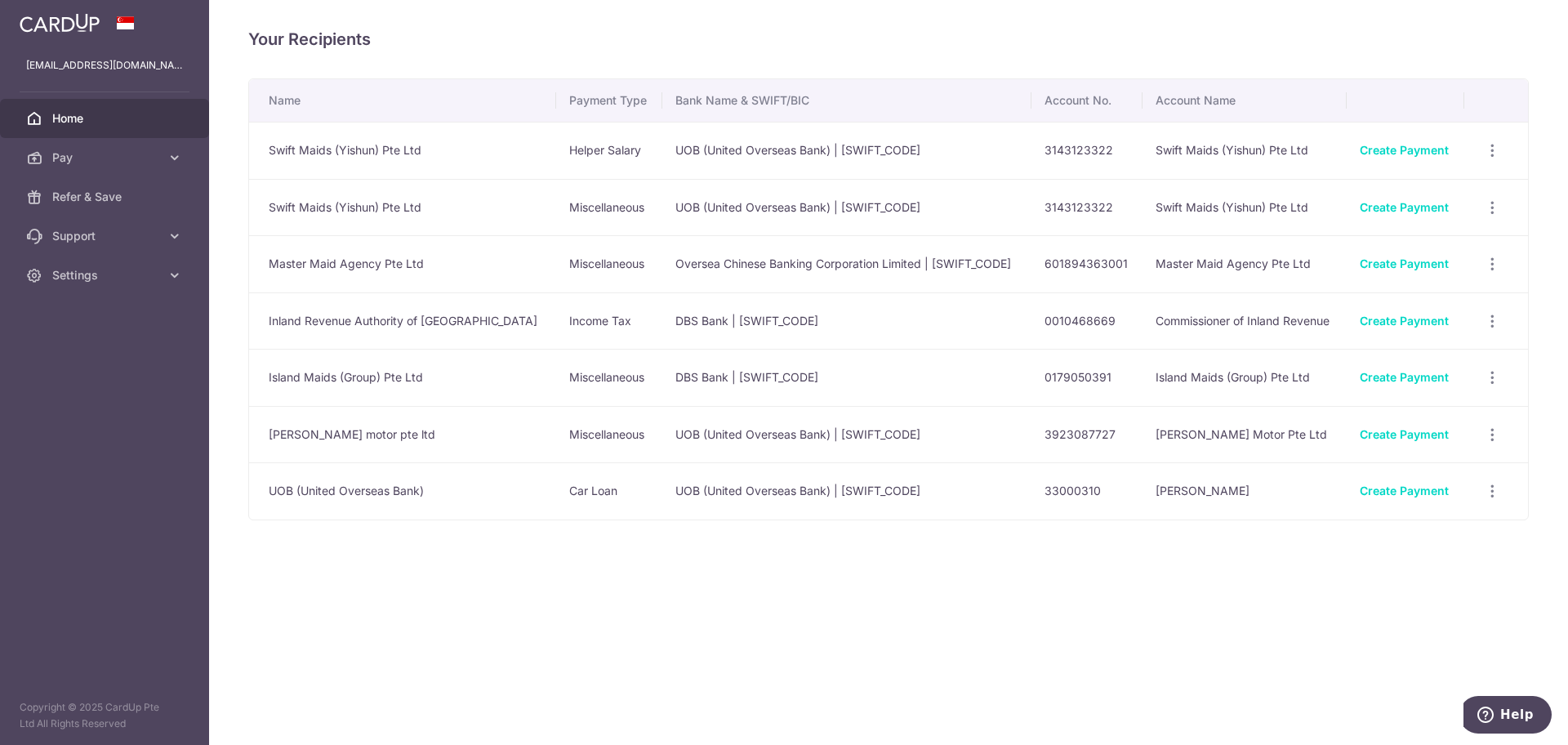
click at [94, 118] on span "Home" at bounding box center [106, 118] width 108 height 16
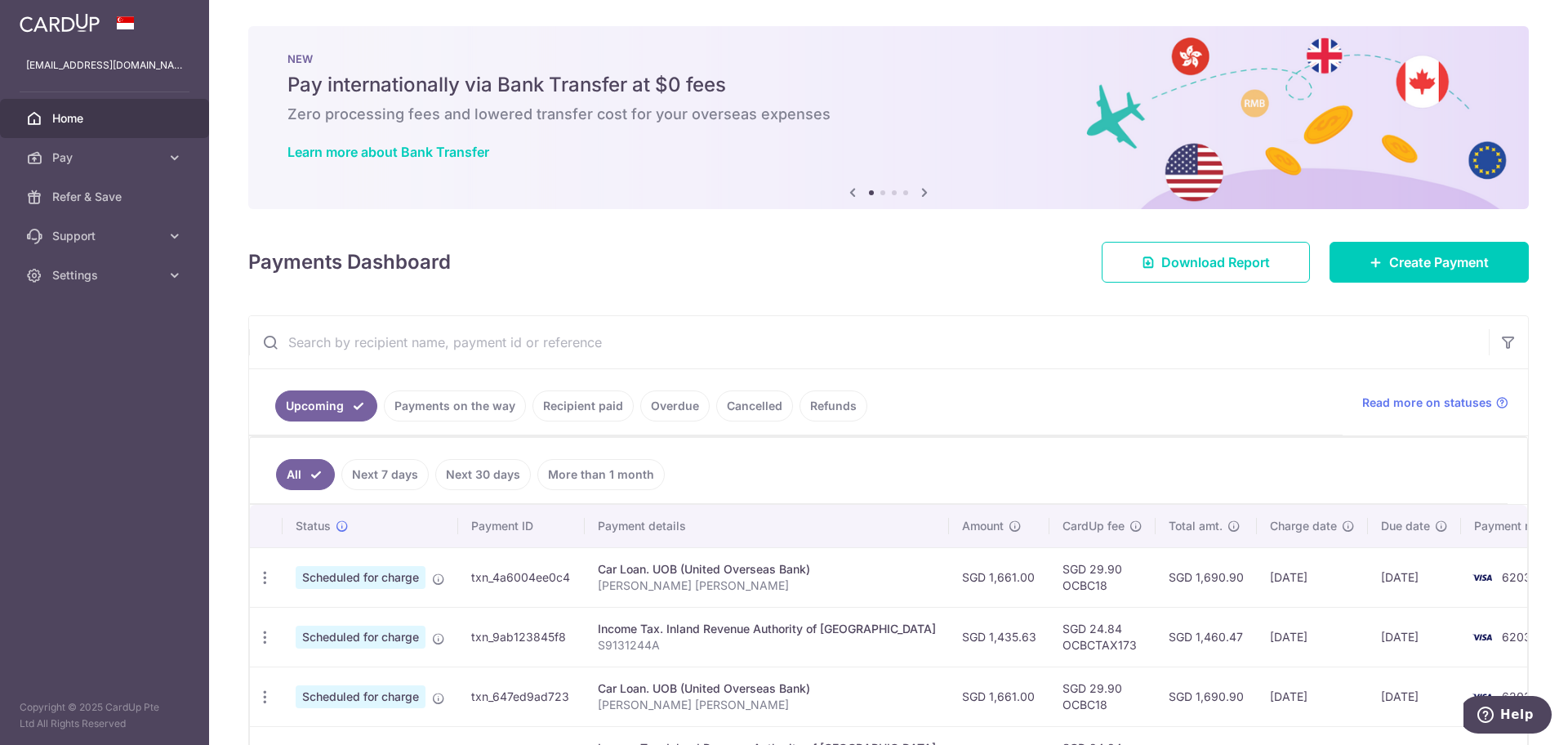
click at [488, 412] on link "Payments on the way" at bounding box center [455, 406] width 142 height 31
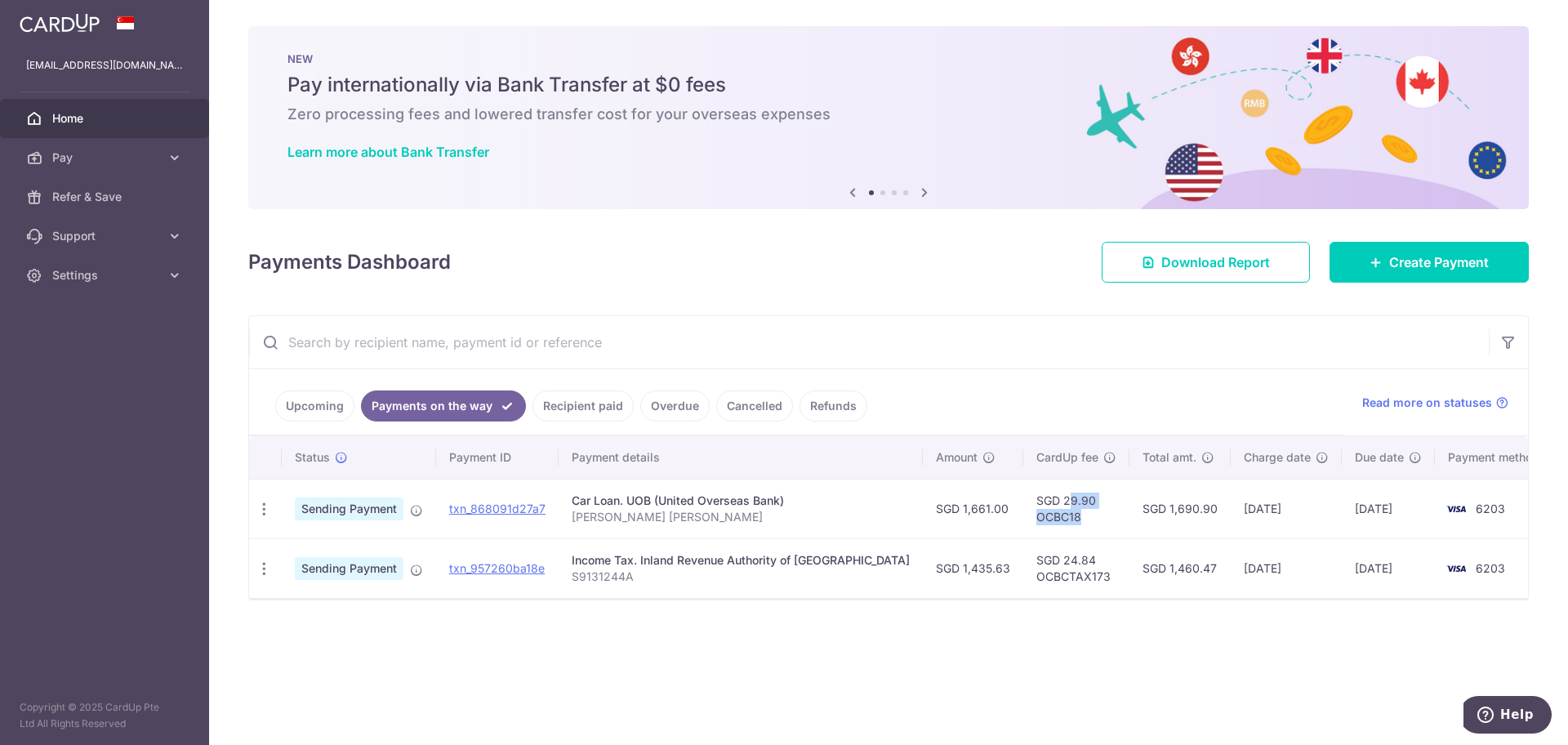
drag, startPoint x: 1051, startPoint y: 510, endPoint x: 998, endPoint y: 502, distance: 53.6
click at [1023, 502] on td "SGD 29.90 OCBC18" at bounding box center [1076, 508] width 106 height 60
click at [1040, 521] on td "SGD 29.90 OCBC18" at bounding box center [1076, 508] width 106 height 60
click at [1042, 521] on td "SGD 29.90 OCBC18" at bounding box center [1076, 508] width 106 height 60
click at [1023, 515] on td "SGD 29.90 OCBC18" at bounding box center [1076, 508] width 106 height 60
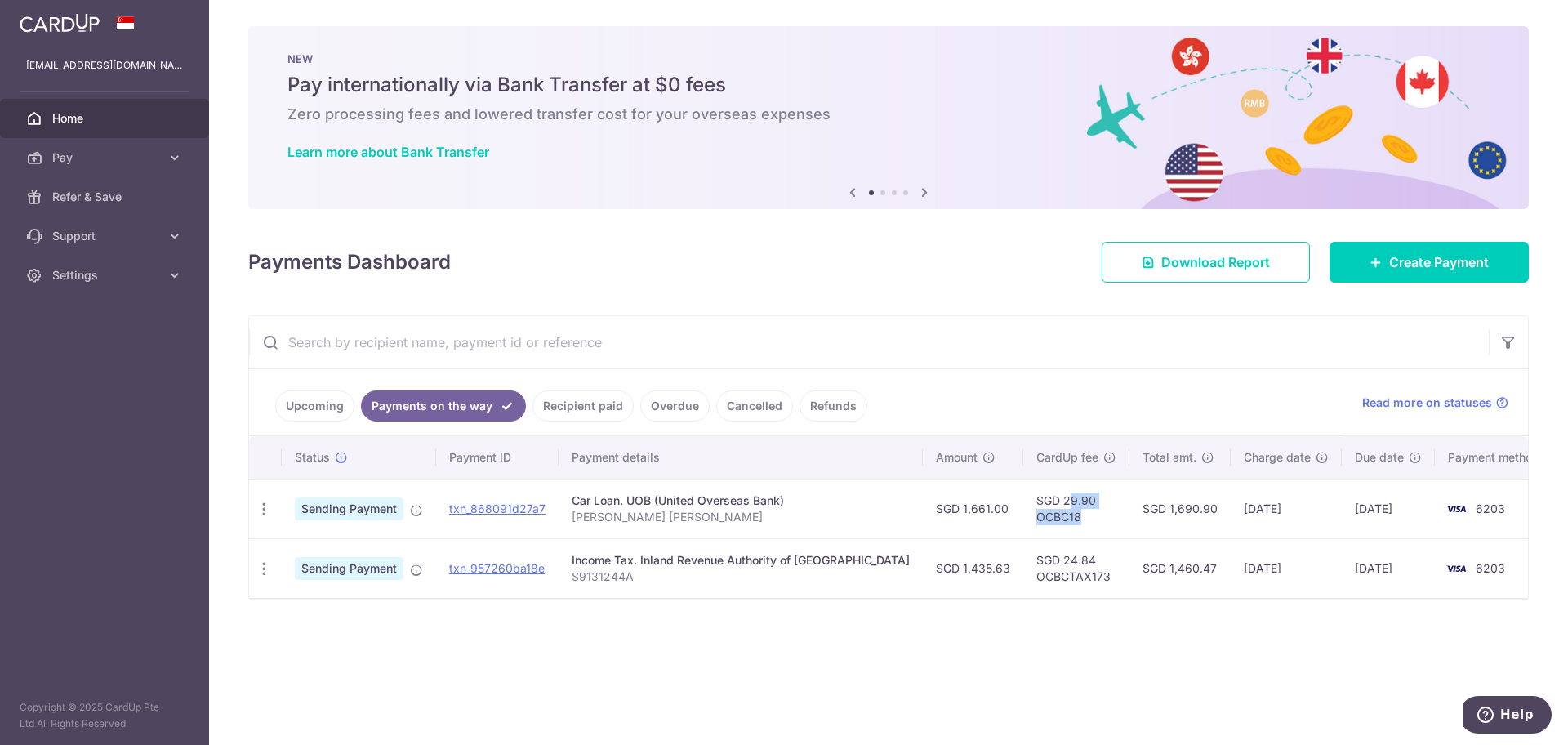
drag, startPoint x: 999, startPoint y: 499, endPoint x: 1045, endPoint y: 520, distance: 50.6
click at [1045, 520] on td "SGD 29.90 OCBC18" at bounding box center [1076, 508] width 106 height 60
click at [879, 283] on div "× Pause Schedule Pause all future payments in this series Pause just this one p…" at bounding box center [889, 372] width 1360 height 745
